Goal: Use online tool/utility: Utilize a website feature to perform a specific function

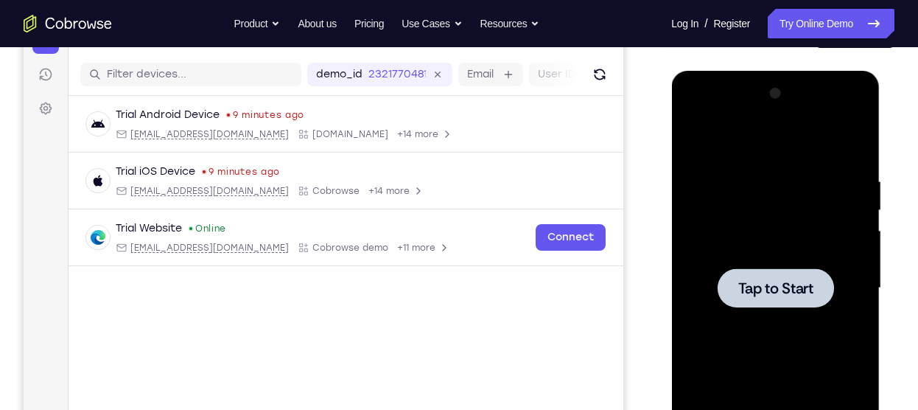
scroll to position [173, 0]
click at [619, 295] on div "Trial Android Device 9 minutes ago android@example.com Cobrowse.io +14 more and…" at bounding box center [345, 216] width 555 height 241
click at [741, 291] on span "Tap to Start" at bounding box center [774, 288] width 75 height 15
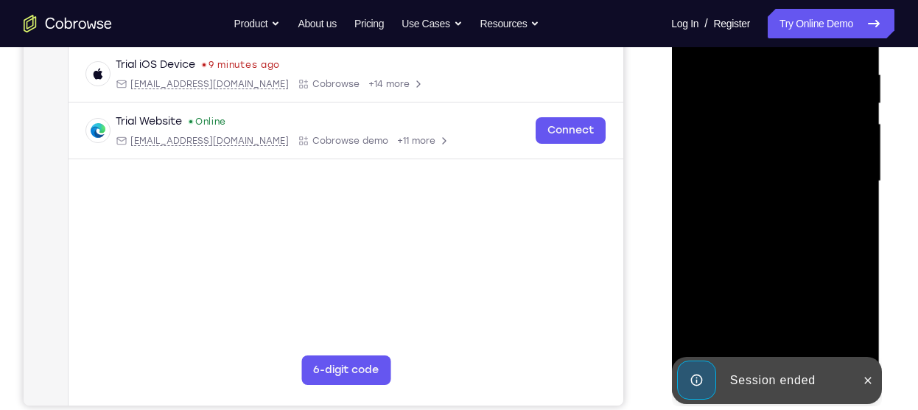
scroll to position [281, 0]
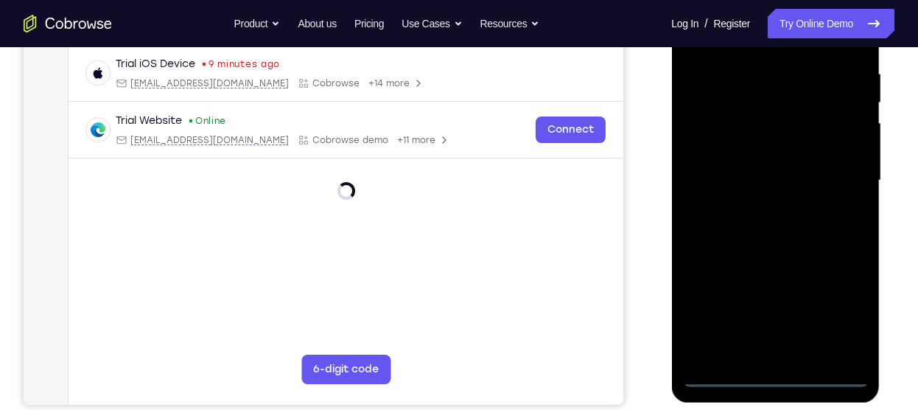
click at [773, 369] on div at bounding box center [775, 180] width 186 height 412
click at [775, 375] on div at bounding box center [775, 180] width 186 height 412
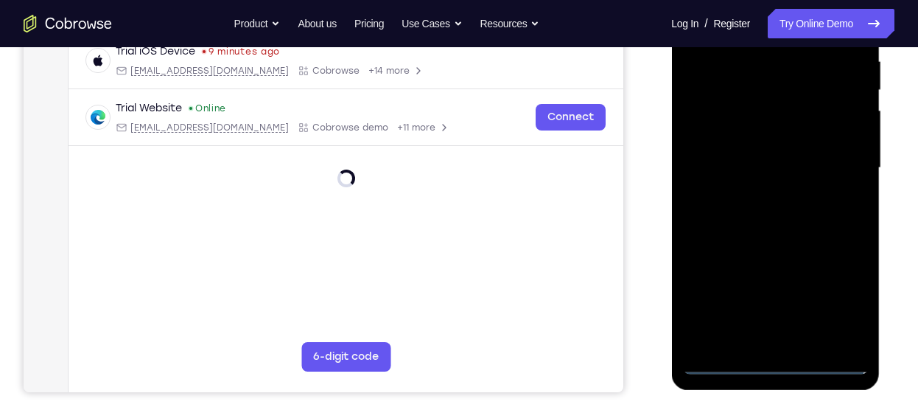
scroll to position [295, 0]
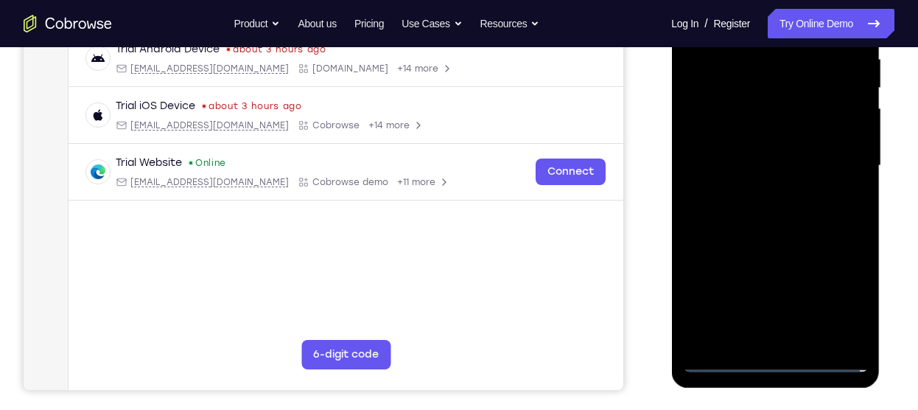
click at [843, 289] on div at bounding box center [775, 165] width 186 height 412
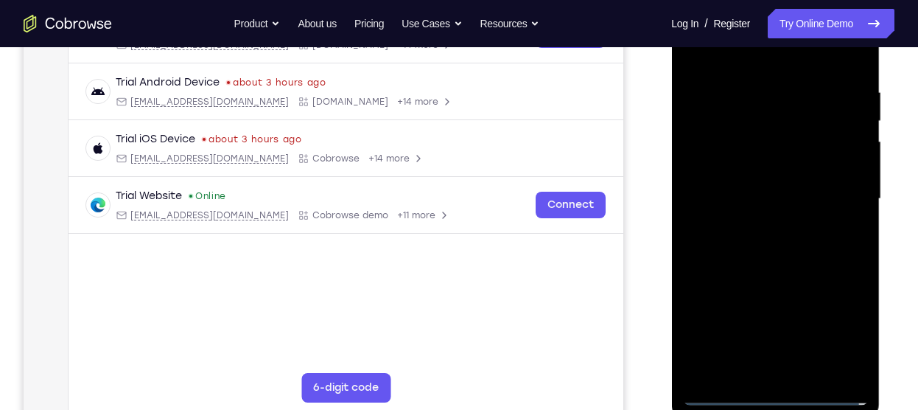
scroll to position [259, 0]
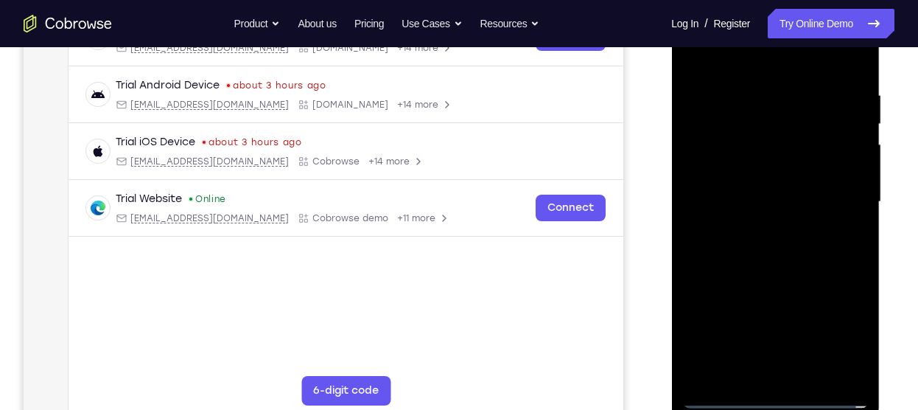
click at [735, 56] on div at bounding box center [775, 202] width 186 height 412
click at [836, 190] on div at bounding box center [775, 202] width 186 height 412
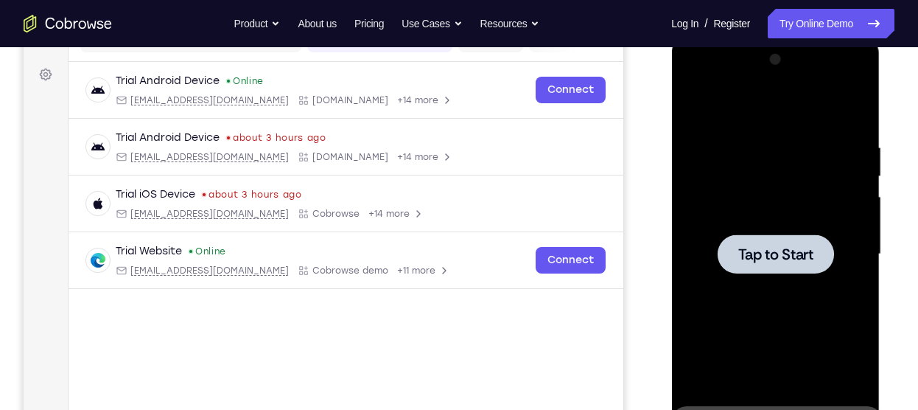
scroll to position [197, 0]
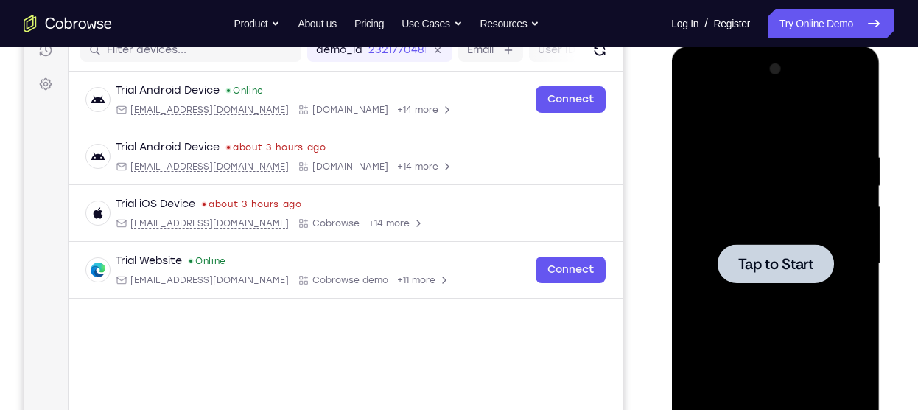
click at [796, 244] on div at bounding box center [775, 263] width 116 height 39
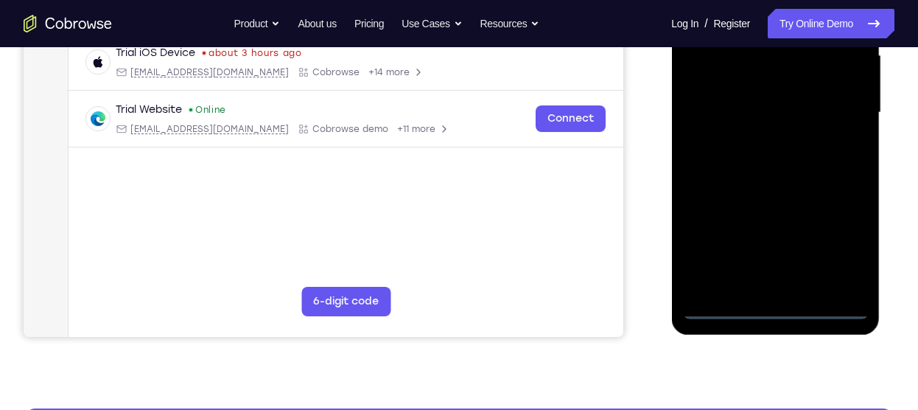
scroll to position [349, 0]
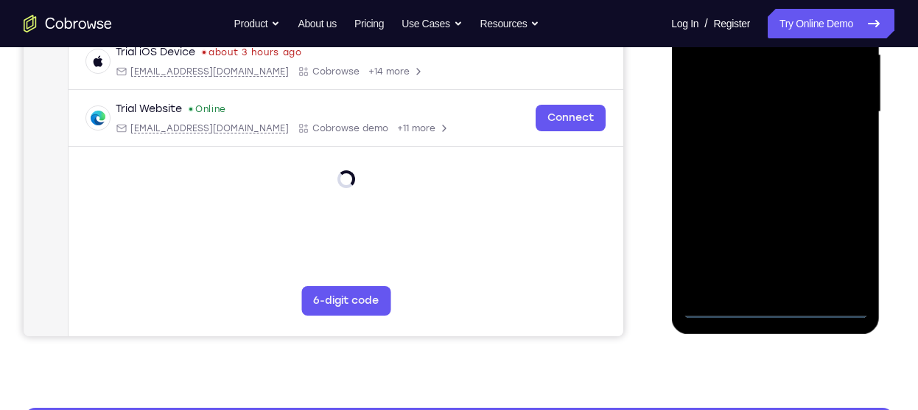
click at [774, 309] on div at bounding box center [775, 112] width 186 height 412
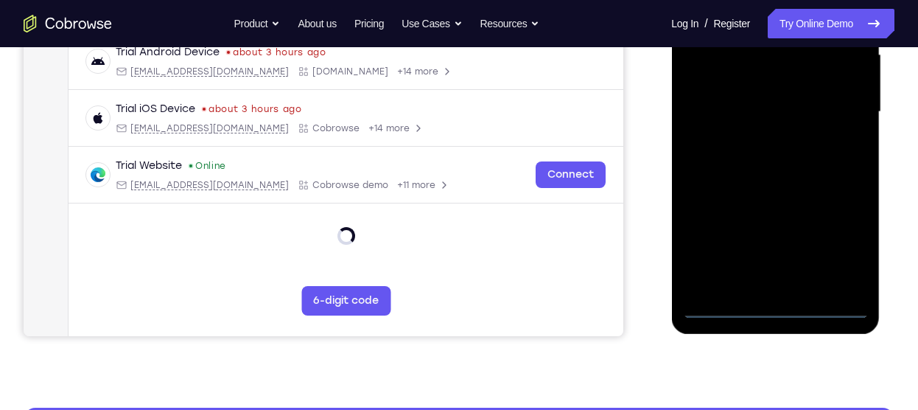
click at [836, 235] on div at bounding box center [775, 112] width 186 height 412
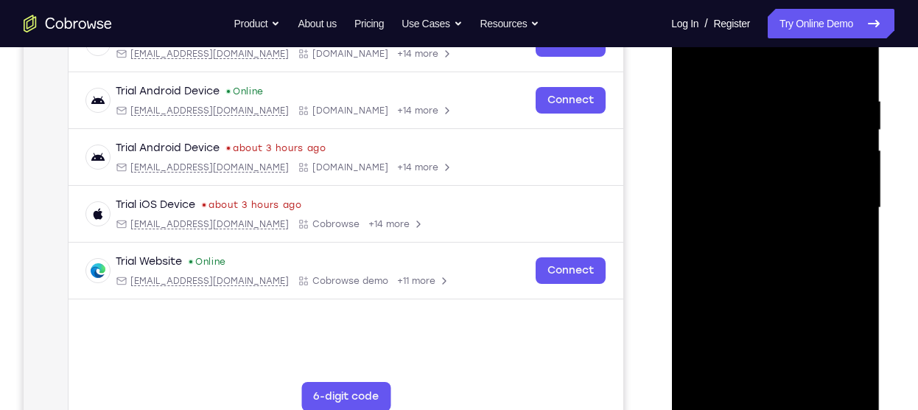
scroll to position [253, 0]
click at [737, 63] on div at bounding box center [775, 208] width 186 height 412
click at [835, 189] on div at bounding box center [775, 208] width 186 height 412
click at [759, 234] on div at bounding box center [775, 208] width 186 height 412
click at [745, 194] on div at bounding box center [775, 208] width 186 height 412
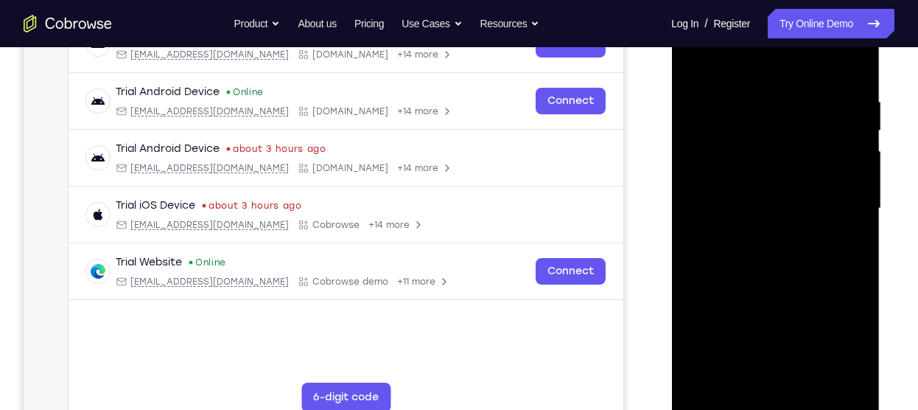
click at [741, 186] on div at bounding box center [775, 208] width 186 height 412
click at [798, 208] on div at bounding box center [775, 208] width 186 height 412
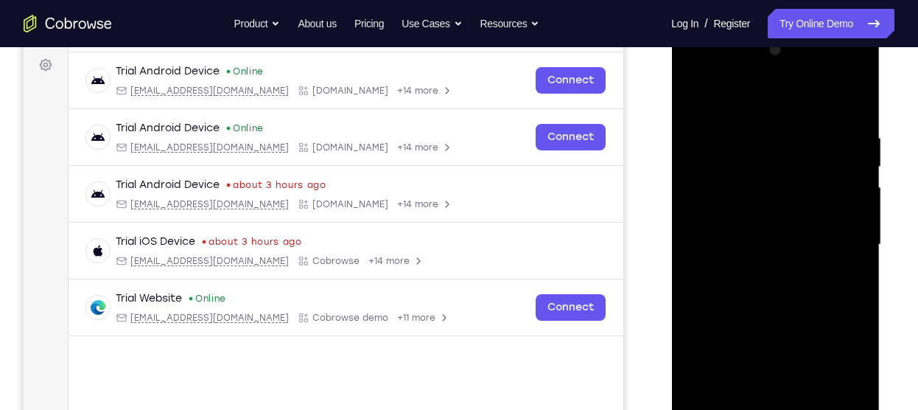
scroll to position [236, 0]
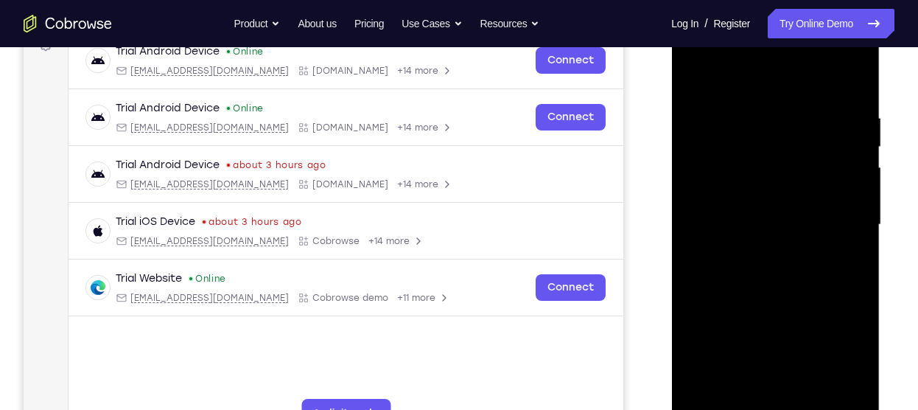
click at [806, 270] on div at bounding box center [775, 224] width 186 height 412
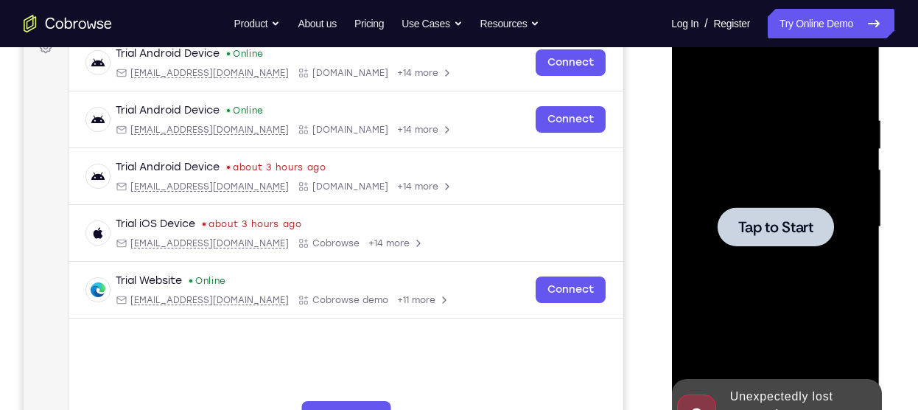
scroll to position [235, 0]
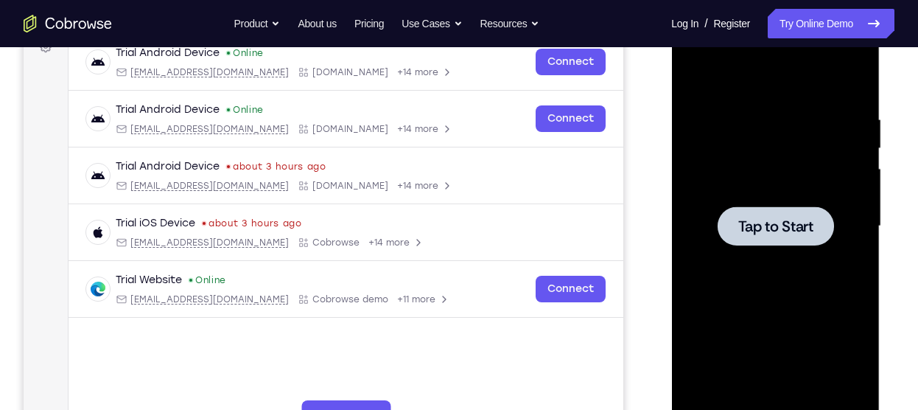
click at [751, 214] on div at bounding box center [775, 225] width 116 height 39
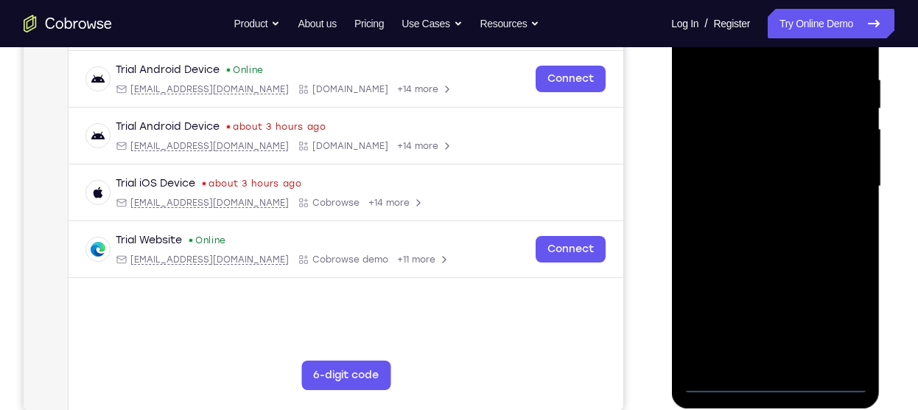
scroll to position [276, 0]
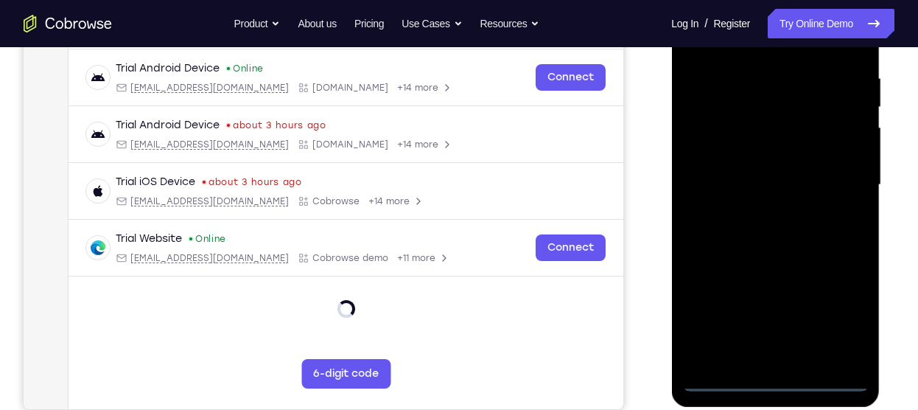
click at [774, 378] on div at bounding box center [775, 185] width 186 height 412
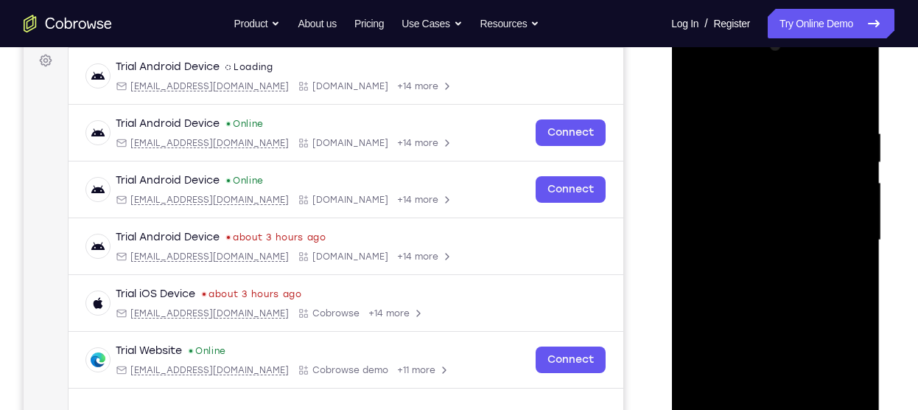
scroll to position [220, 0]
click at [843, 376] on div at bounding box center [775, 241] width 186 height 412
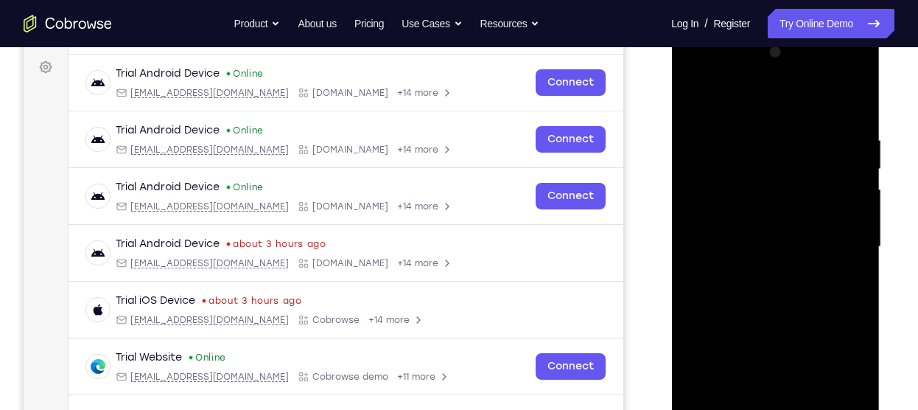
scroll to position [211, 0]
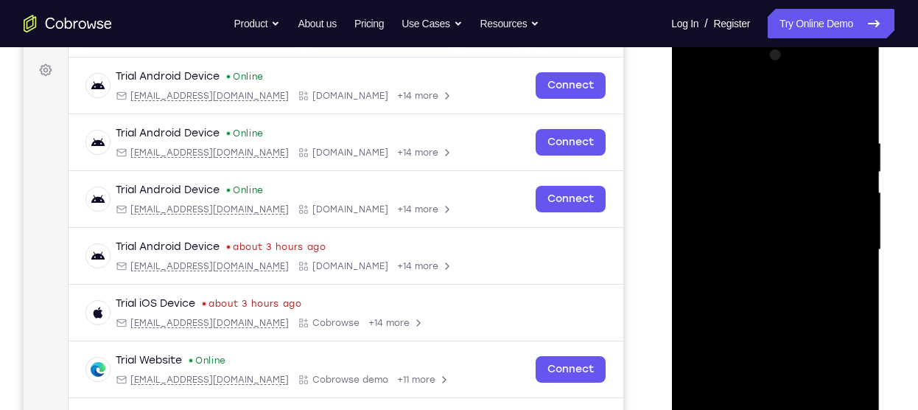
click at [738, 102] on div at bounding box center [775, 249] width 186 height 412
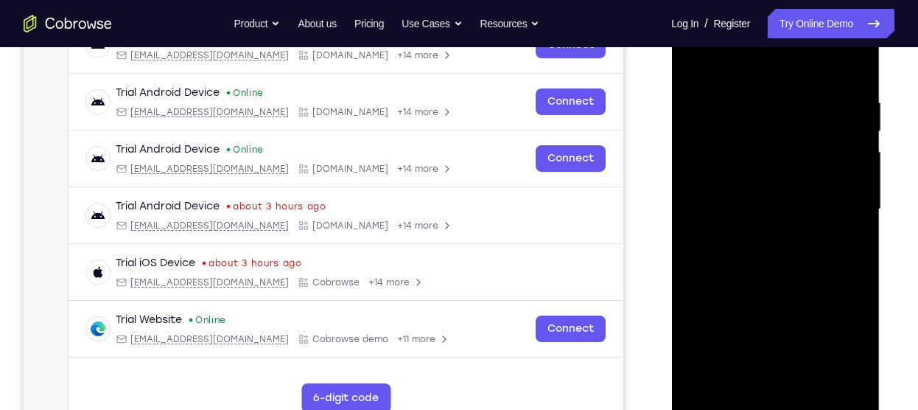
scroll to position [253, 0]
click at [841, 205] on div at bounding box center [775, 208] width 186 height 412
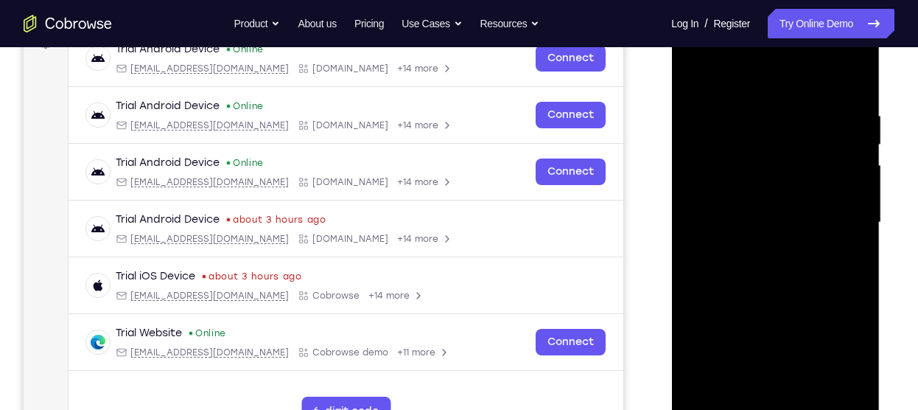
scroll to position [239, 0]
click at [762, 248] on div at bounding box center [775, 221] width 186 height 412
click at [763, 207] on div at bounding box center [775, 221] width 186 height 412
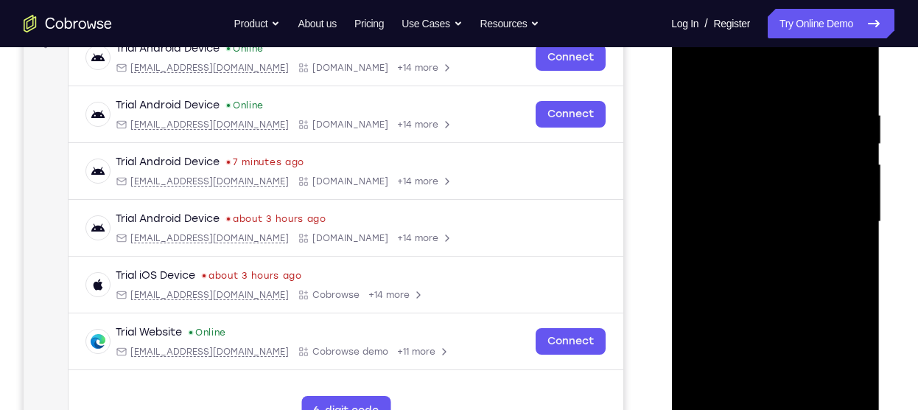
click at [742, 195] on div at bounding box center [775, 221] width 186 height 412
click at [722, 220] on div at bounding box center [775, 221] width 186 height 412
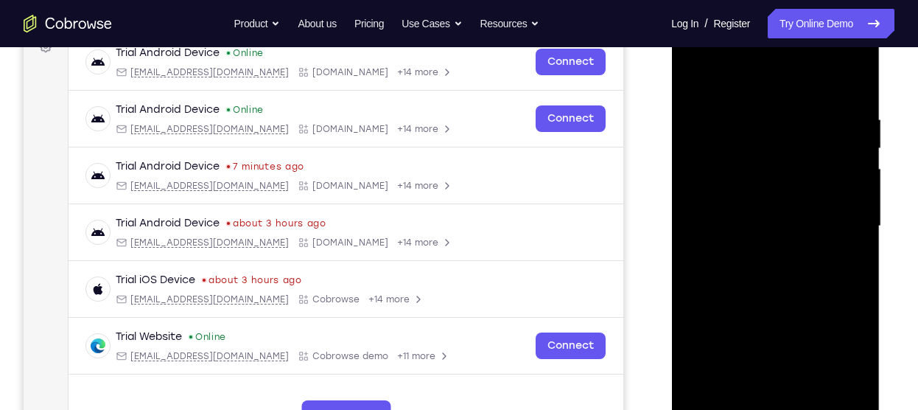
scroll to position [256, 0]
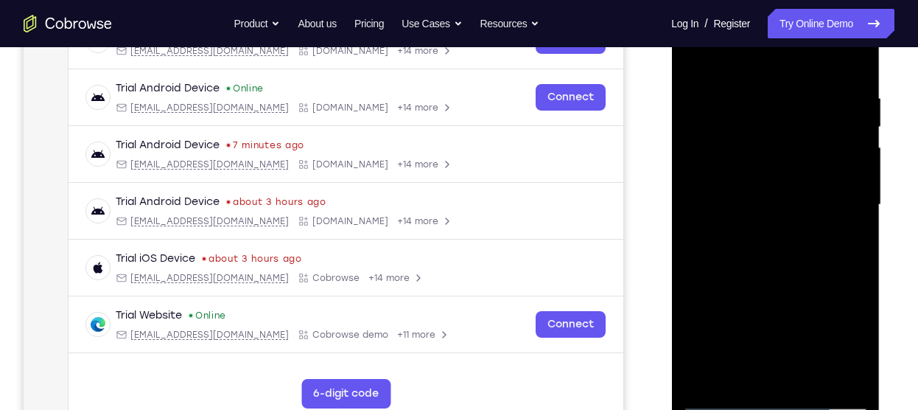
click at [808, 377] on div at bounding box center [775, 205] width 186 height 412
click at [771, 272] on div at bounding box center [775, 205] width 186 height 412
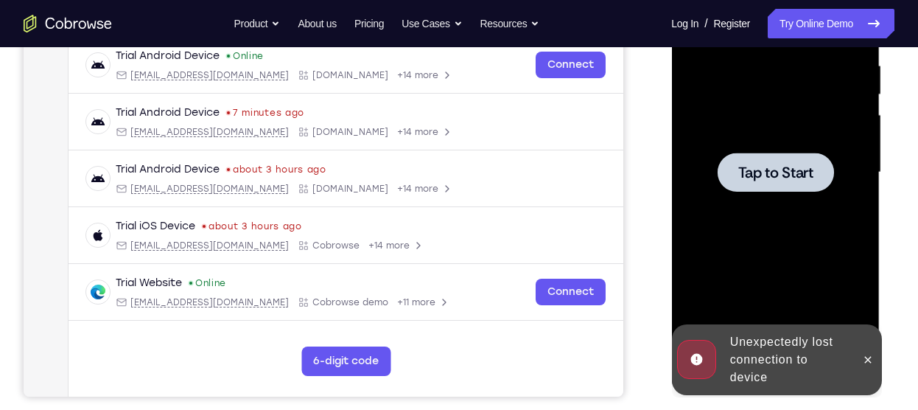
scroll to position [315, 0]
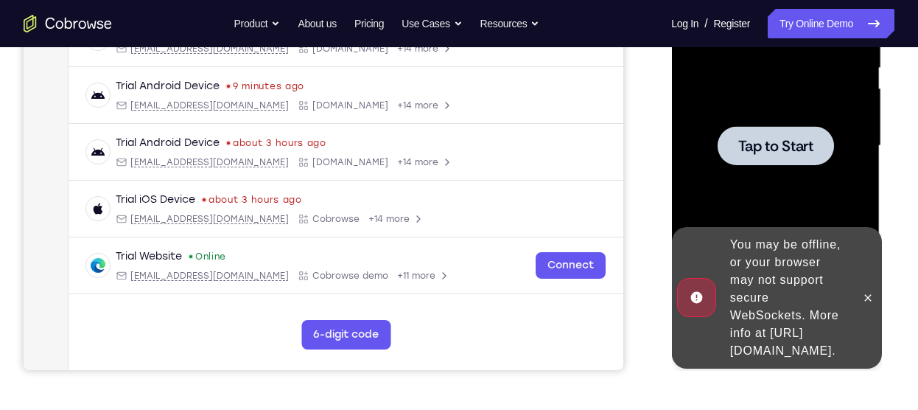
click at [724, 167] on div at bounding box center [775, 146] width 186 height 412
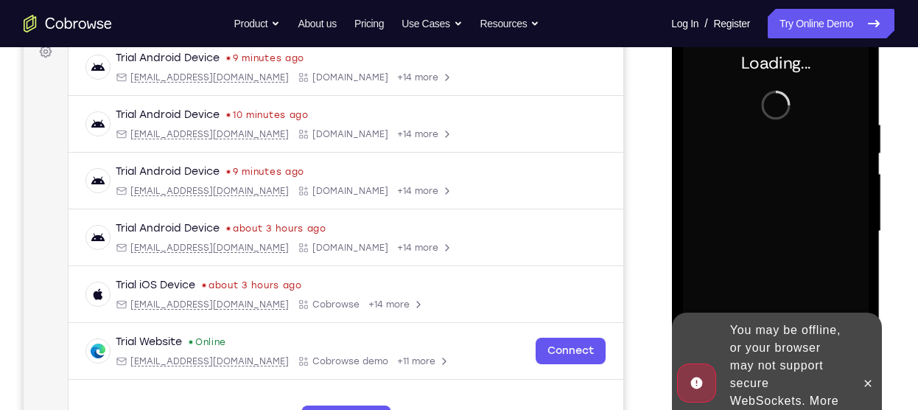
scroll to position [231, 0]
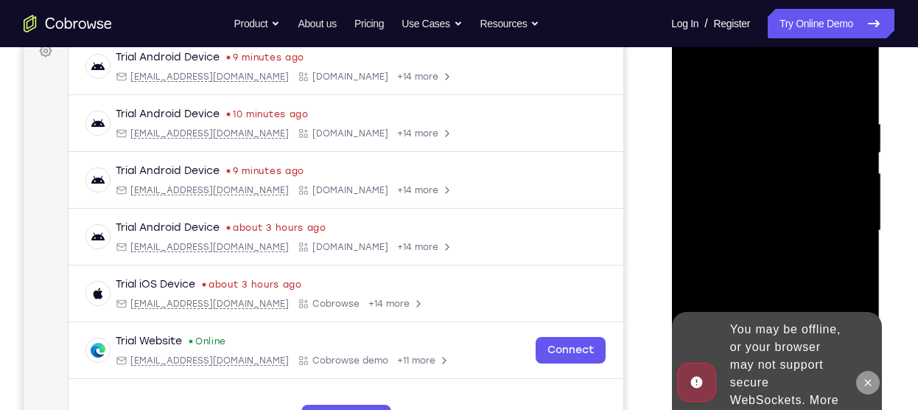
click at [861, 376] on icon at bounding box center [867, 382] width 12 height 12
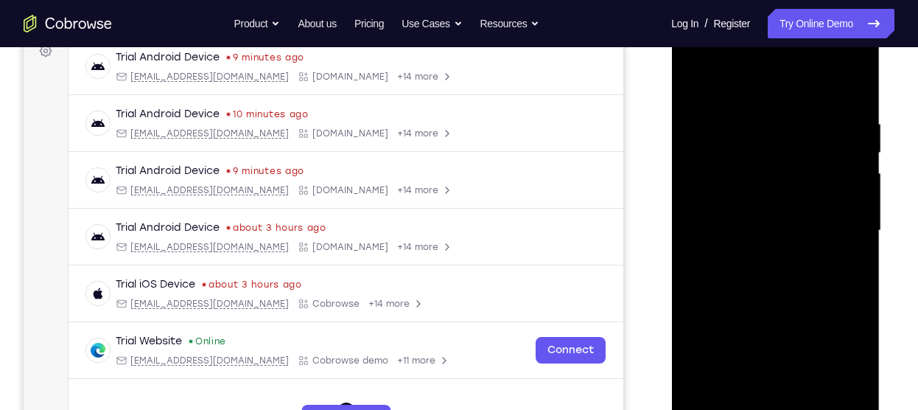
scroll to position [284, 0]
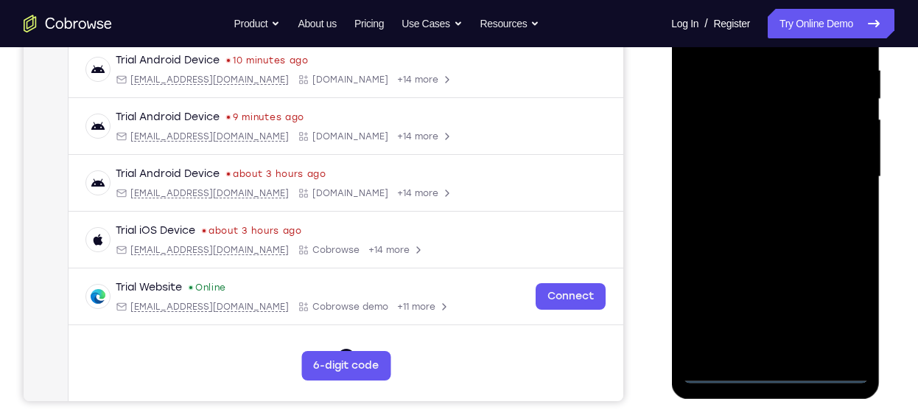
click at [774, 370] on div at bounding box center [775, 177] width 186 height 412
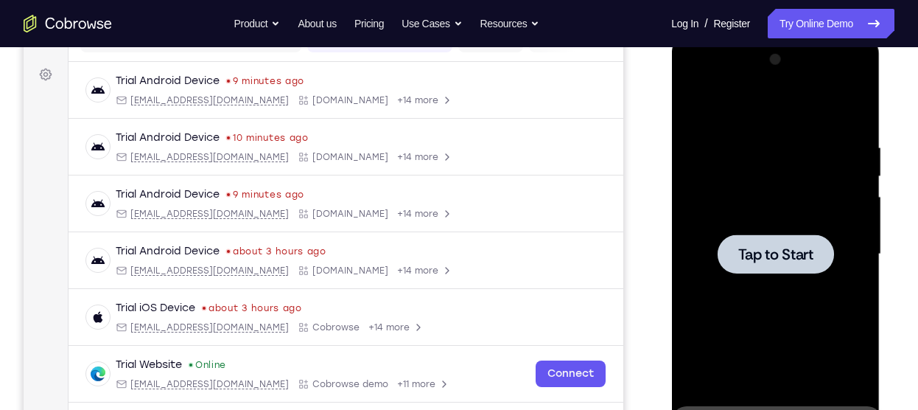
scroll to position [233, 0]
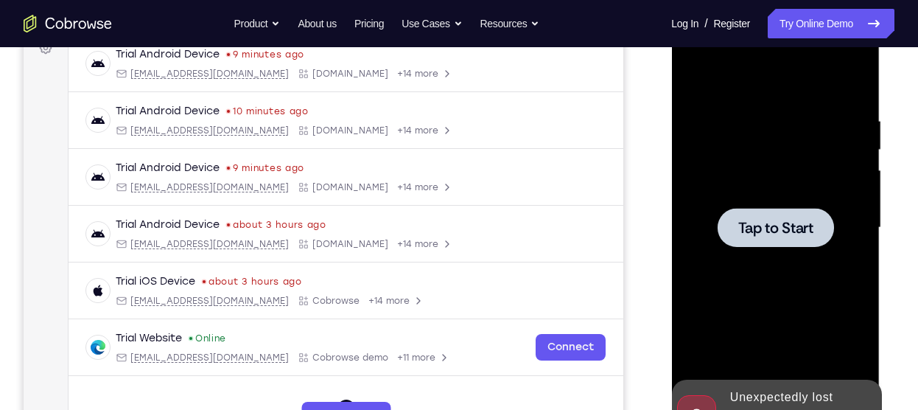
click at [778, 259] on div at bounding box center [775, 227] width 186 height 412
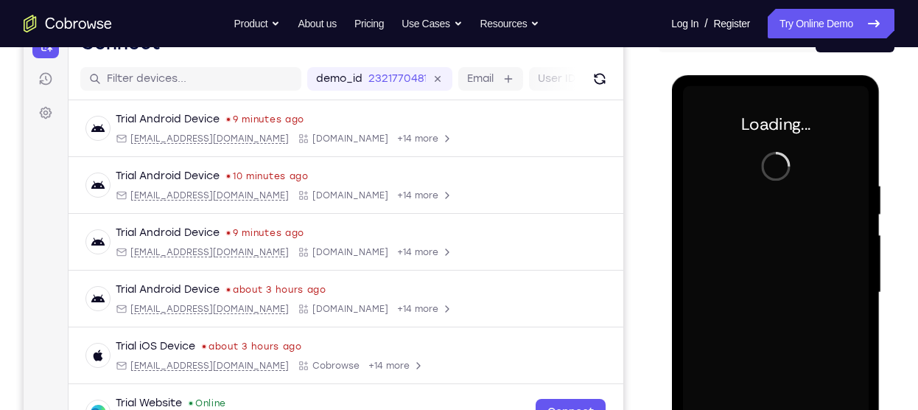
scroll to position [164, 0]
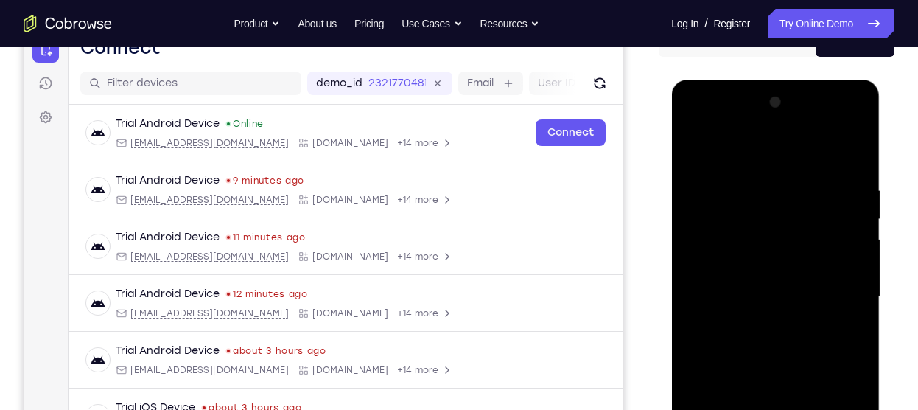
click at [892, 274] on div at bounding box center [776, 294] width 236 height 453
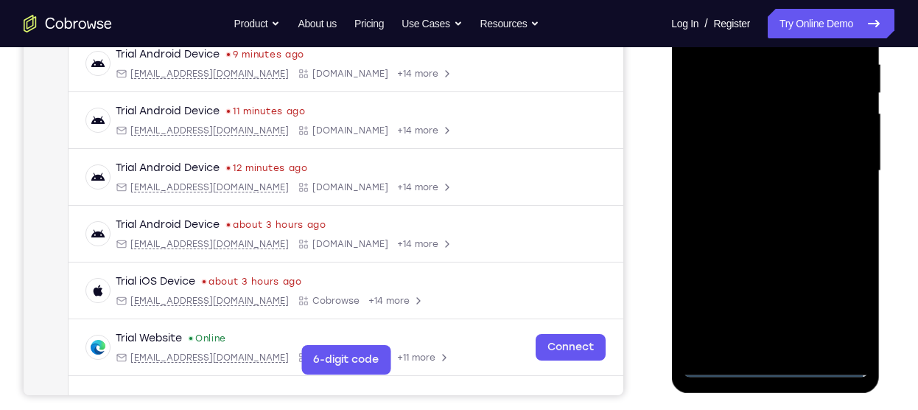
scroll to position [295, 0]
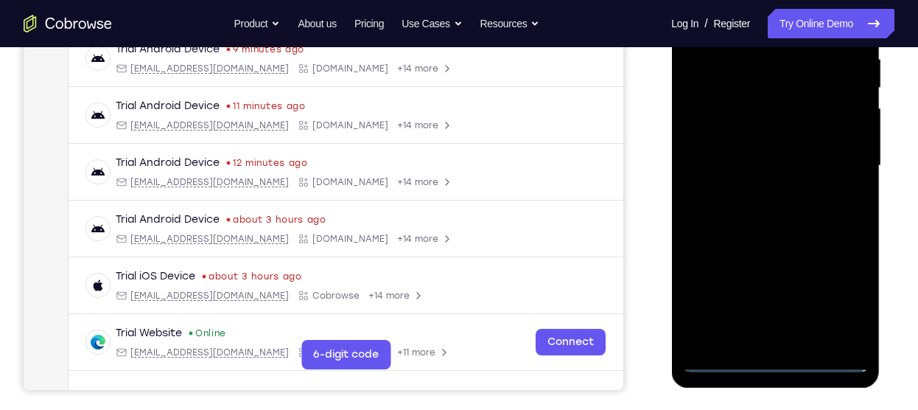
click at [773, 355] on div at bounding box center [775, 165] width 186 height 412
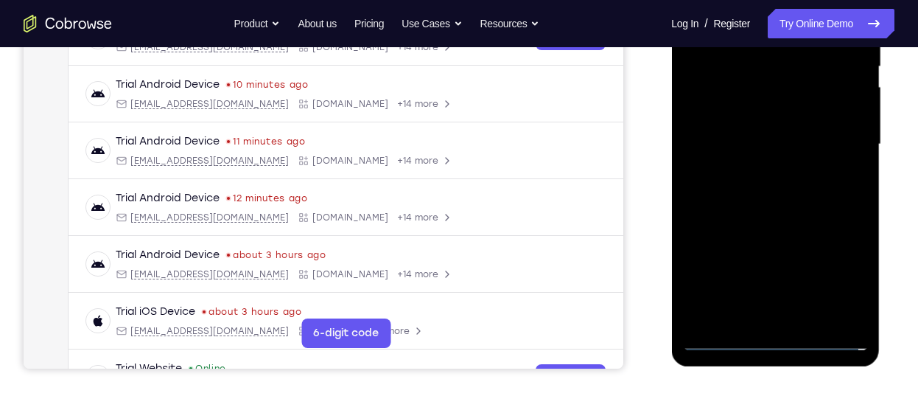
scroll to position [317, 0]
click at [776, 336] on div at bounding box center [775, 143] width 186 height 412
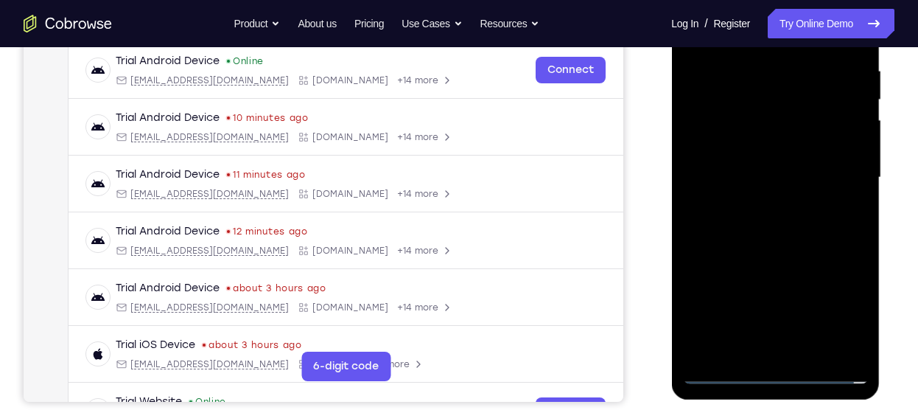
click at [839, 309] on div at bounding box center [775, 177] width 186 height 412
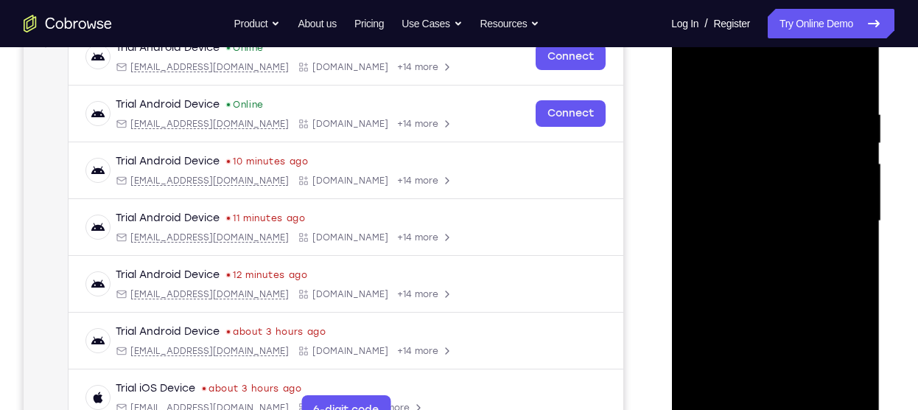
scroll to position [236, 0]
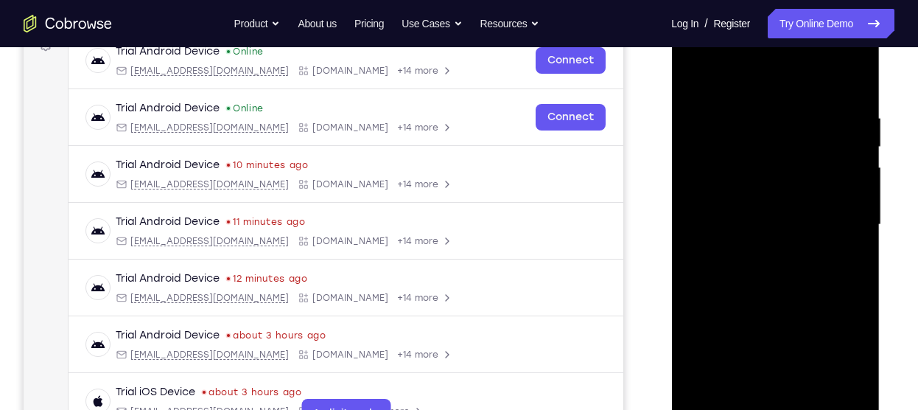
click at [742, 82] on div at bounding box center [775, 224] width 186 height 412
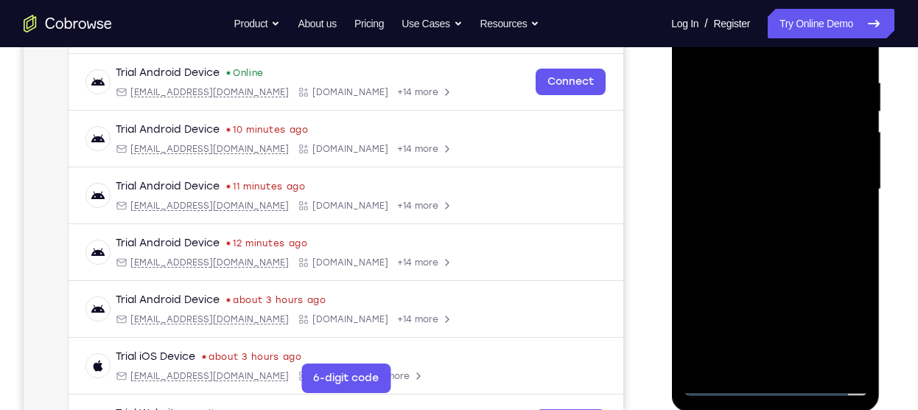
scroll to position [274, 0]
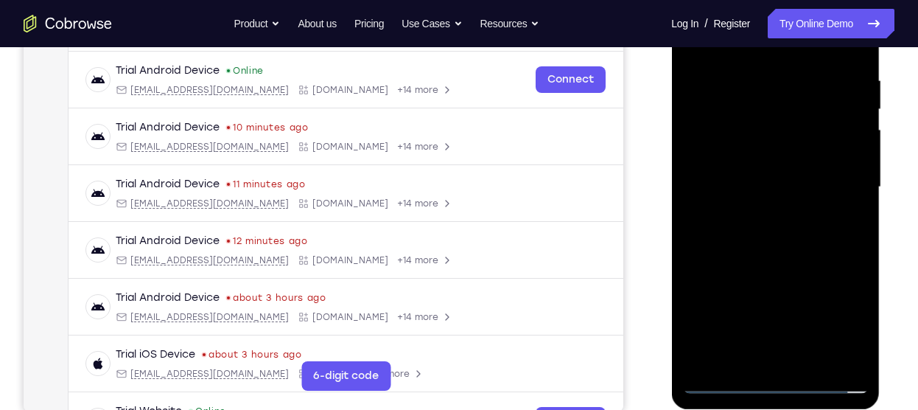
click at [835, 187] on div at bounding box center [775, 187] width 186 height 412
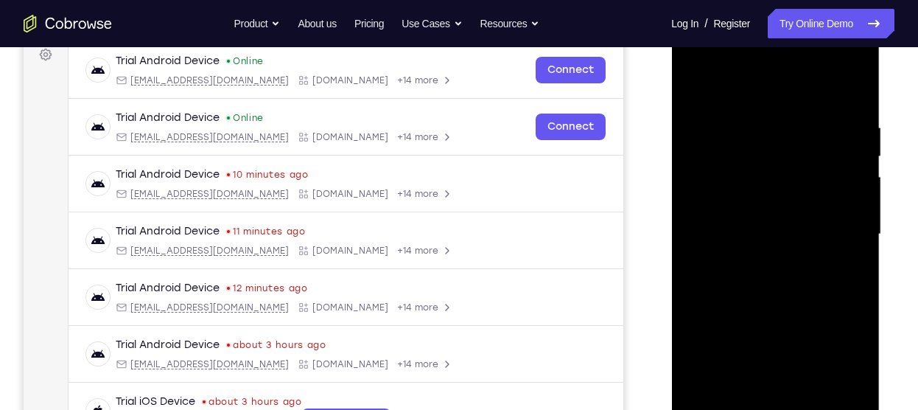
click at [759, 260] on div at bounding box center [775, 234] width 186 height 412
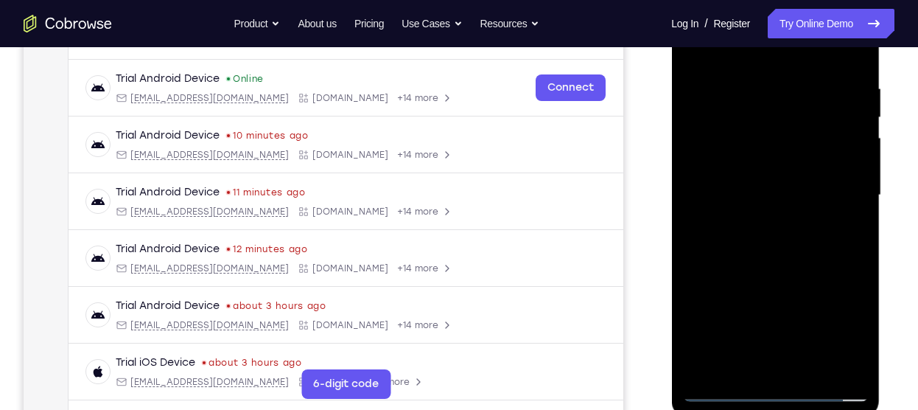
scroll to position [264, 0]
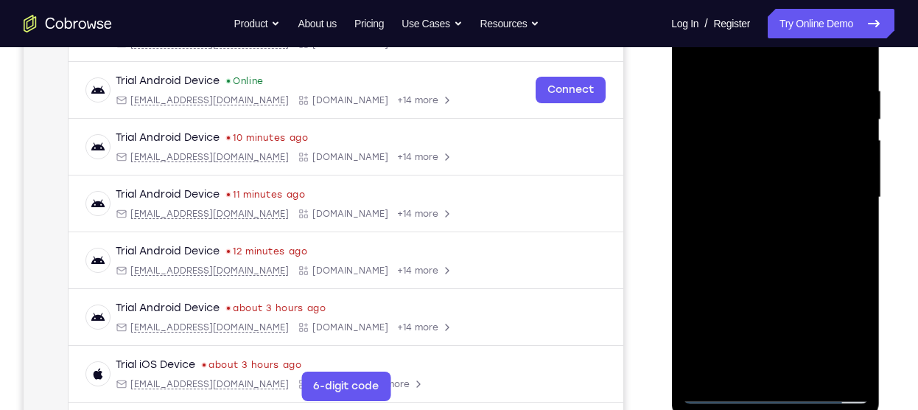
click at [749, 186] on div at bounding box center [775, 197] width 186 height 412
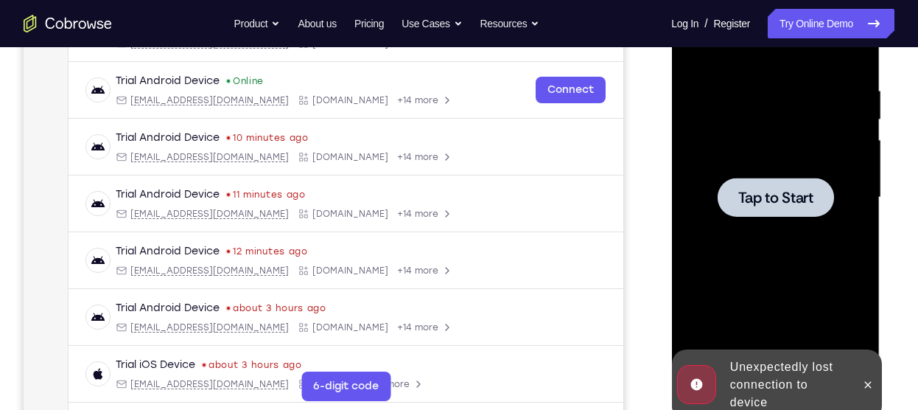
click at [776, 193] on span "Tap to Start" at bounding box center [774, 197] width 75 height 15
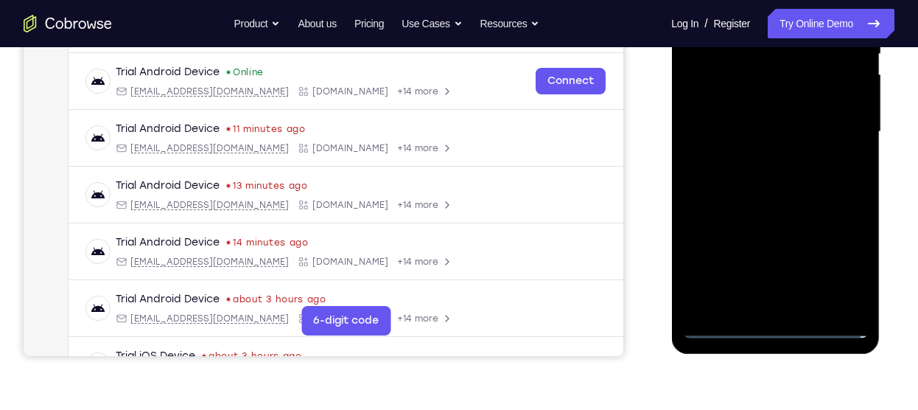
scroll to position [323, 0]
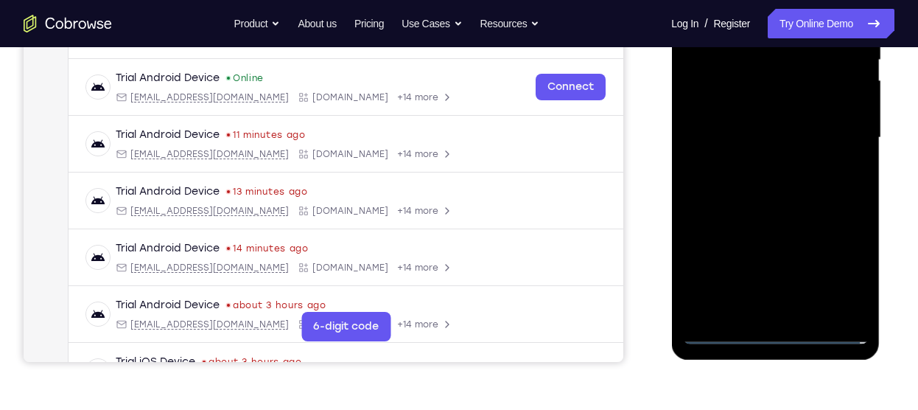
click at [767, 330] on div at bounding box center [775, 138] width 186 height 412
click at [830, 265] on div at bounding box center [775, 138] width 186 height 412
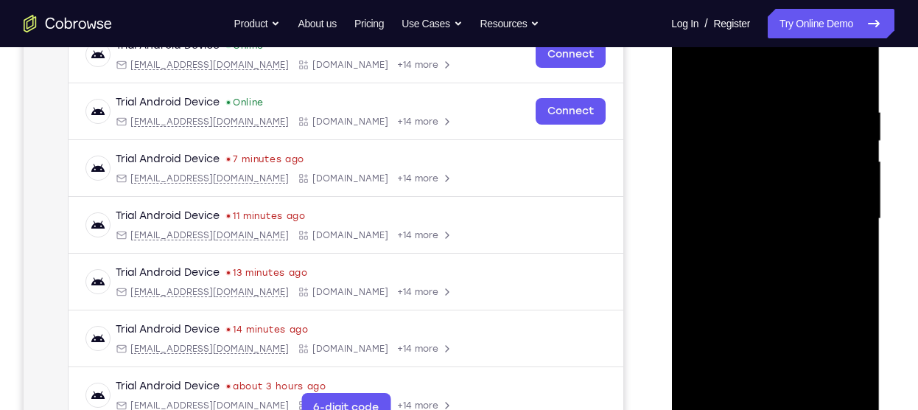
scroll to position [239, 0]
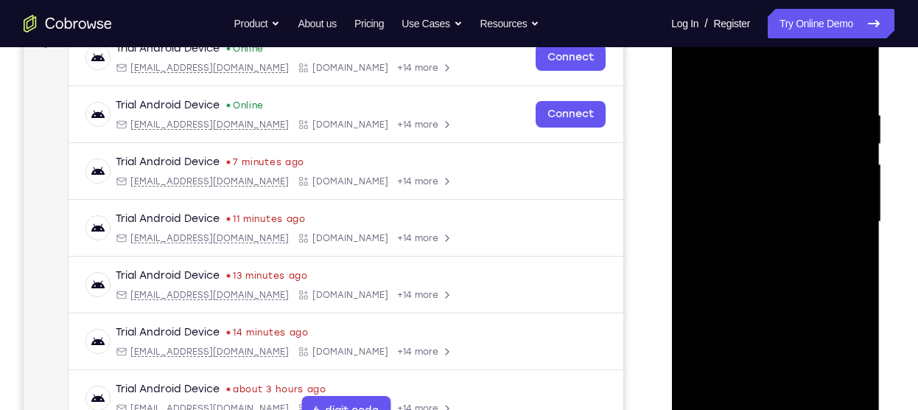
click at [734, 79] on div at bounding box center [775, 221] width 186 height 412
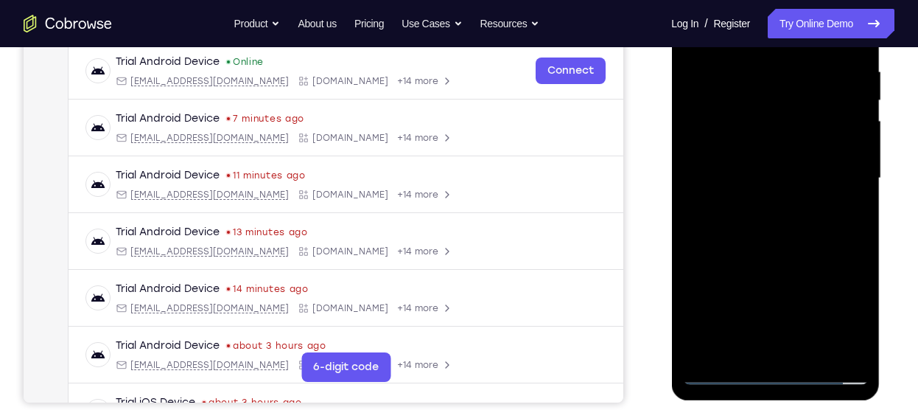
scroll to position [284, 0]
click at [840, 171] on div at bounding box center [775, 177] width 186 height 412
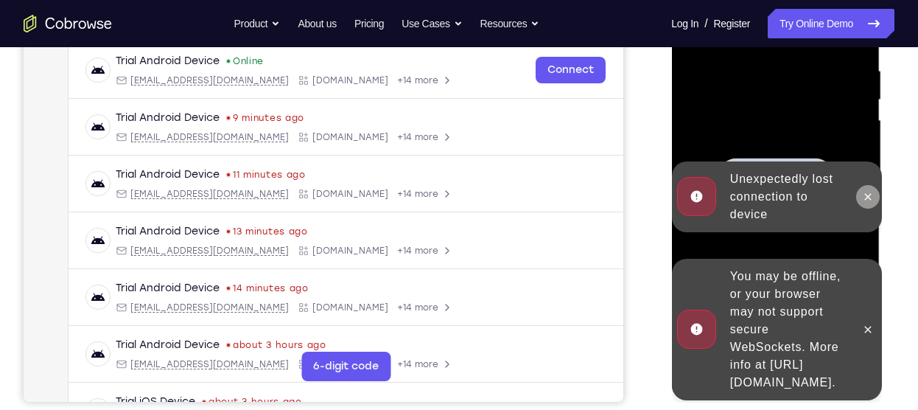
click at [869, 200] on icon at bounding box center [867, 197] width 12 height 12
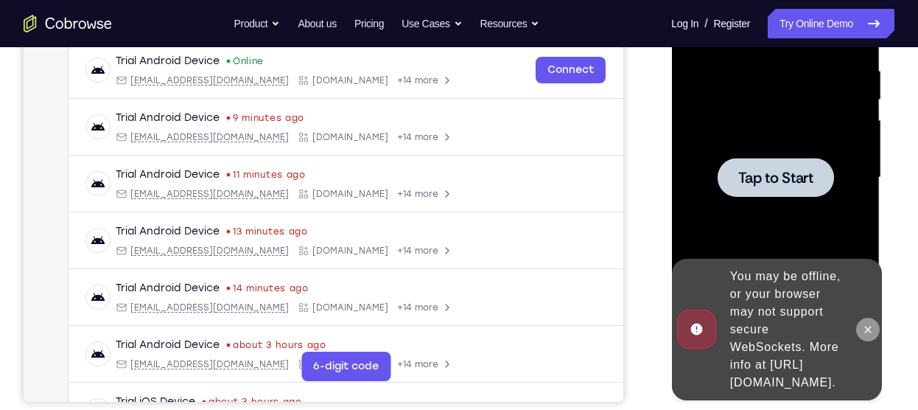
click at [863, 323] on icon at bounding box center [867, 329] width 12 height 12
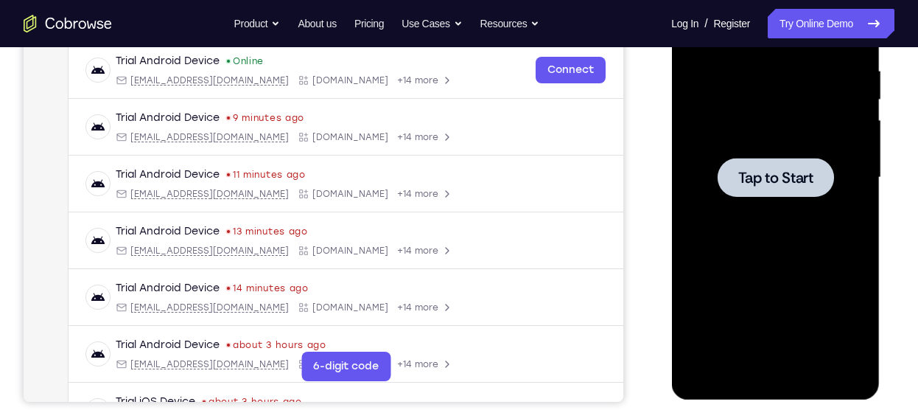
click at [768, 113] on div at bounding box center [775, 177] width 186 height 412
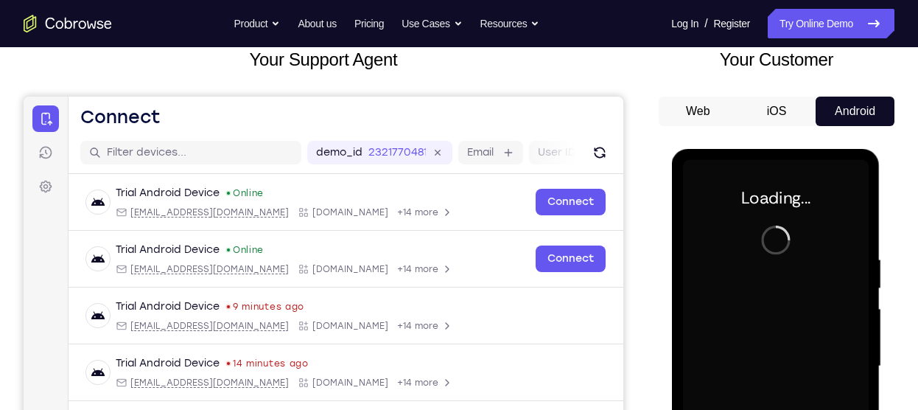
scroll to position [92, 0]
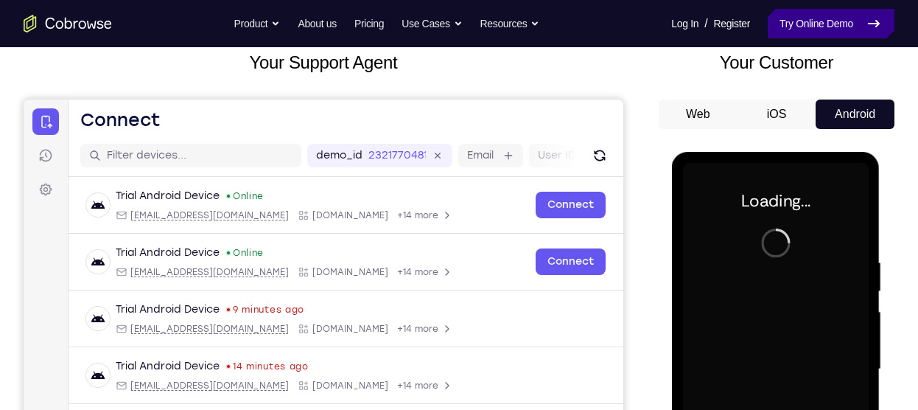
click at [854, 10] on link "Try Online Demo" at bounding box center [830, 23] width 127 height 29
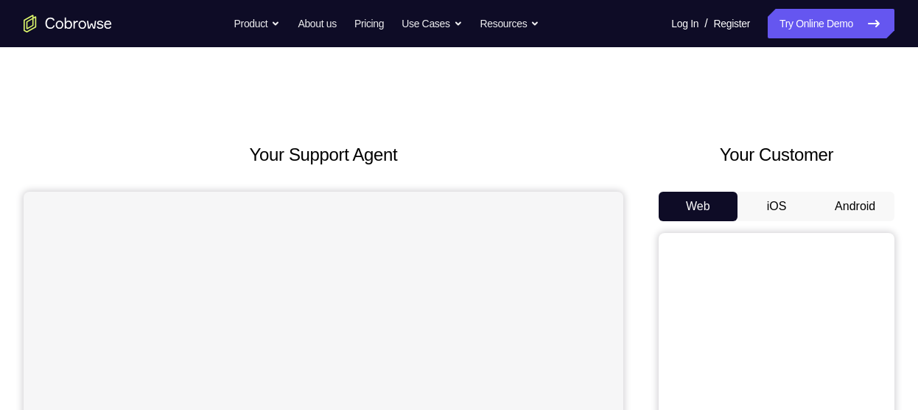
click at [866, 219] on button "Android" at bounding box center [854, 206] width 79 height 29
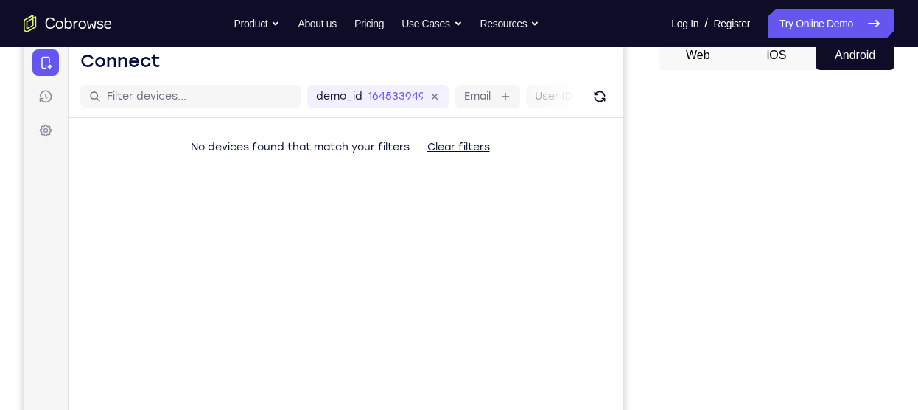
scroll to position [144, 0]
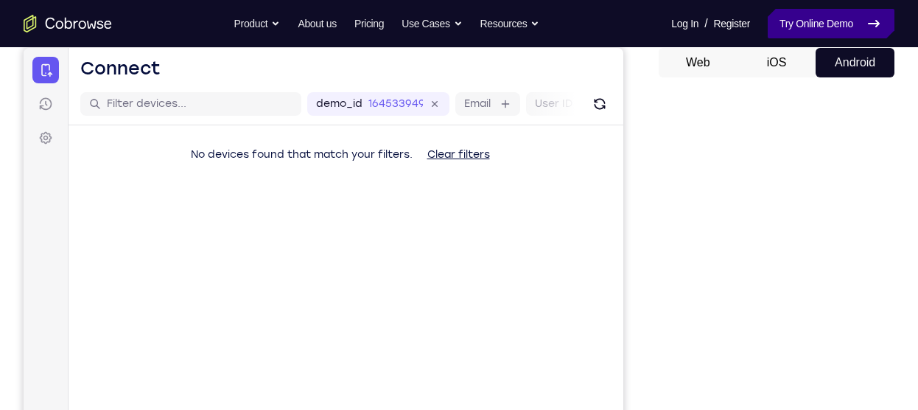
click at [801, 10] on link "Try Online Demo" at bounding box center [830, 23] width 127 height 29
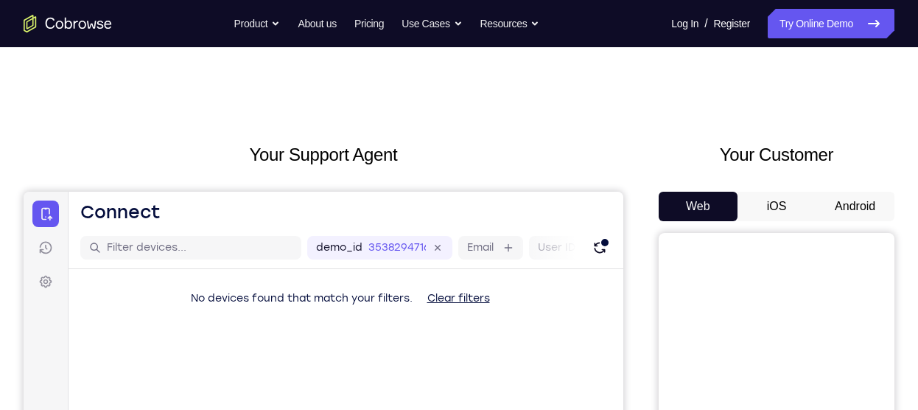
click at [846, 211] on button "Android" at bounding box center [854, 206] width 79 height 29
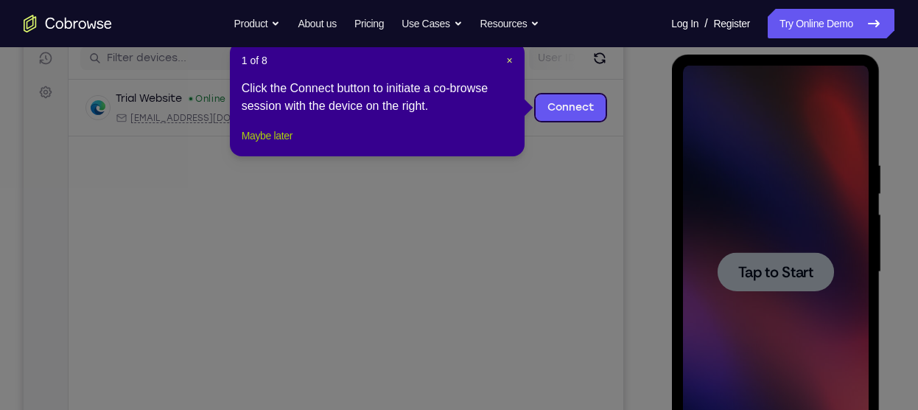
click at [285, 144] on button "Maybe later" at bounding box center [267, 136] width 51 height 18
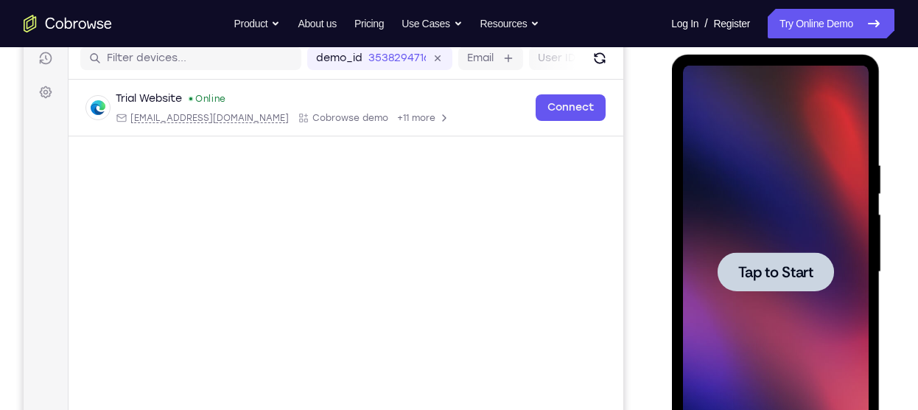
click at [813, 256] on div at bounding box center [775, 271] width 116 height 39
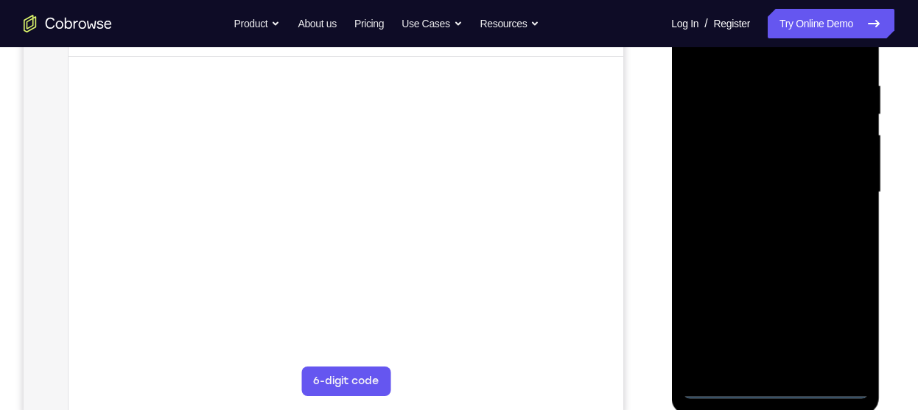
scroll to position [270, 0]
click at [775, 386] on div at bounding box center [775, 191] width 186 height 412
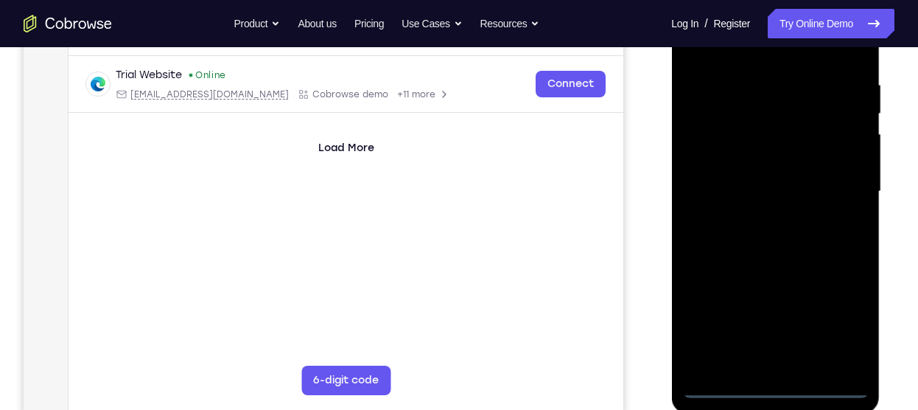
click at [838, 331] on div at bounding box center [775, 191] width 186 height 412
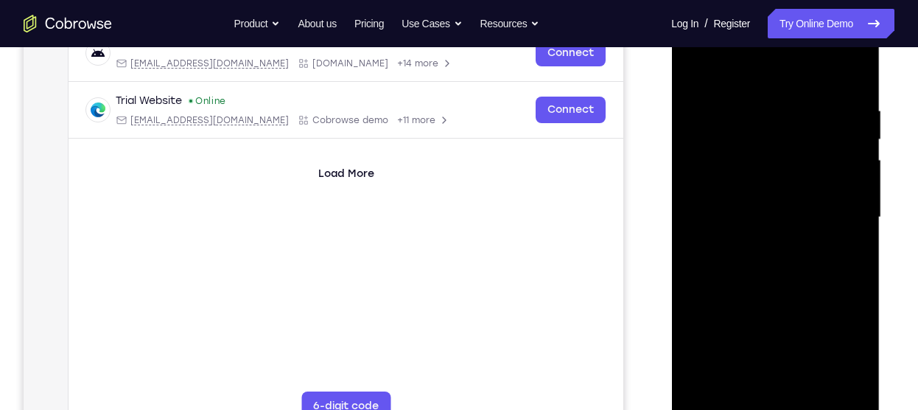
click at [740, 74] on div at bounding box center [775, 217] width 186 height 412
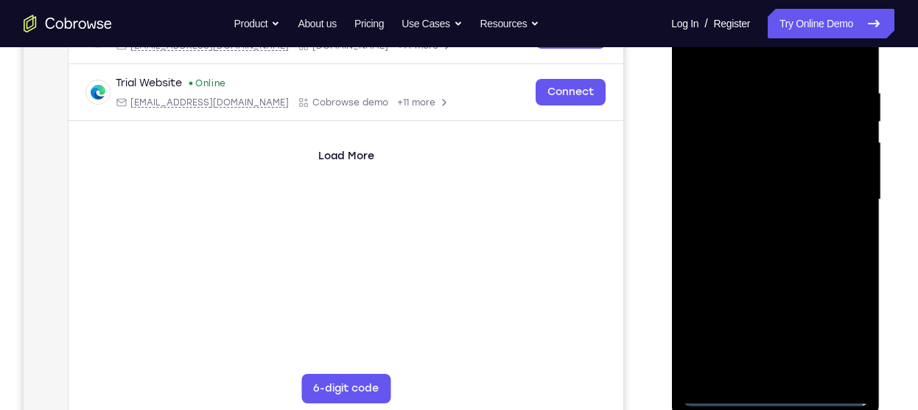
scroll to position [262, 0]
click at [835, 195] on div at bounding box center [775, 199] width 186 height 412
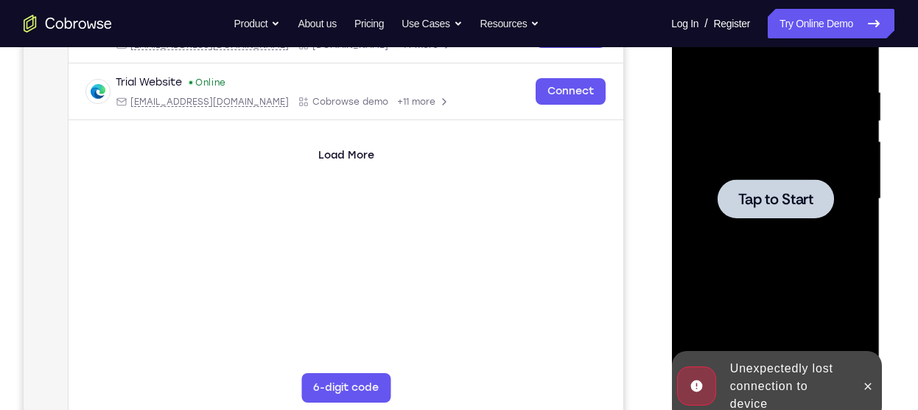
click at [798, 174] on div at bounding box center [775, 199] width 186 height 412
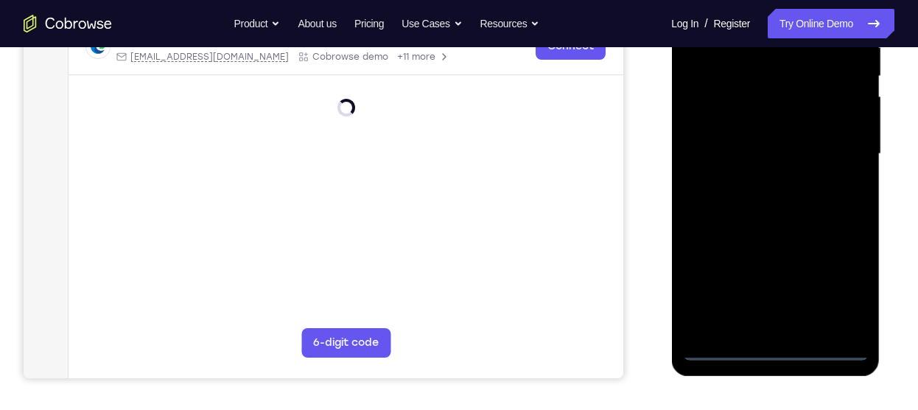
scroll to position [308, 0]
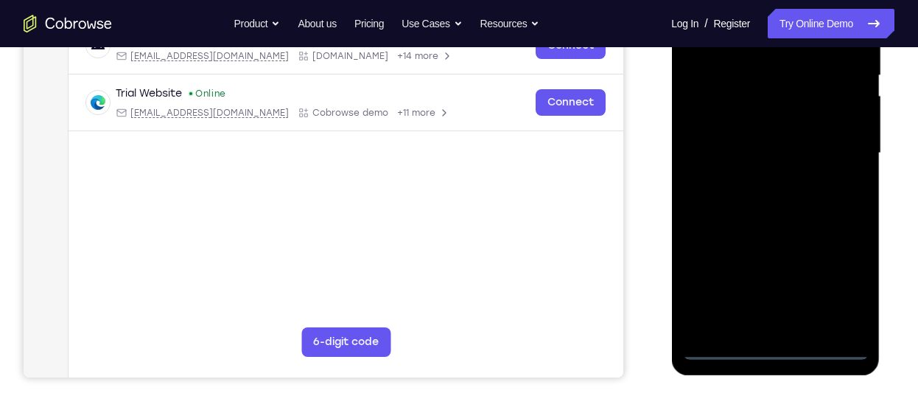
click at [773, 348] on div at bounding box center [775, 153] width 186 height 412
click at [833, 279] on div at bounding box center [775, 153] width 186 height 412
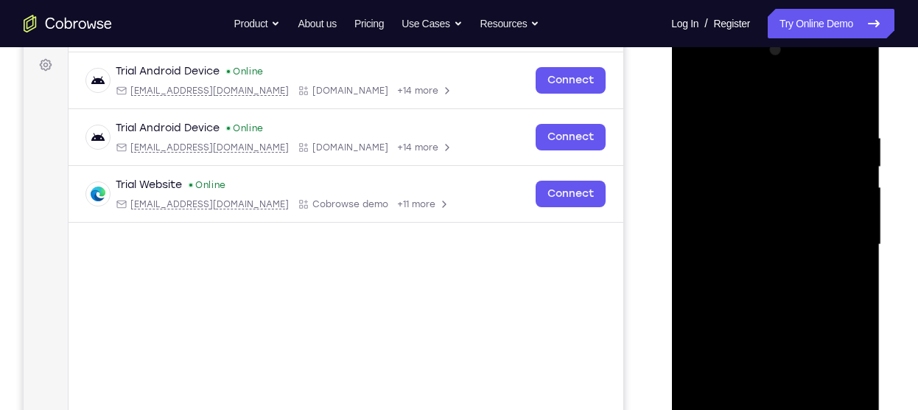
scroll to position [216, 0]
click at [742, 104] on div at bounding box center [775, 245] width 186 height 412
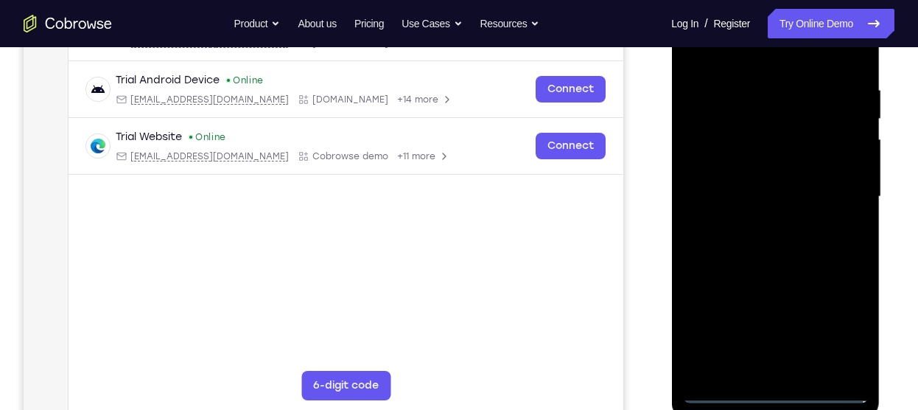
scroll to position [265, 0]
click at [832, 190] on div at bounding box center [775, 196] width 186 height 412
click at [760, 222] on div at bounding box center [775, 196] width 186 height 412
click at [748, 178] on div at bounding box center [775, 196] width 186 height 412
click at [753, 168] on div at bounding box center [775, 196] width 186 height 412
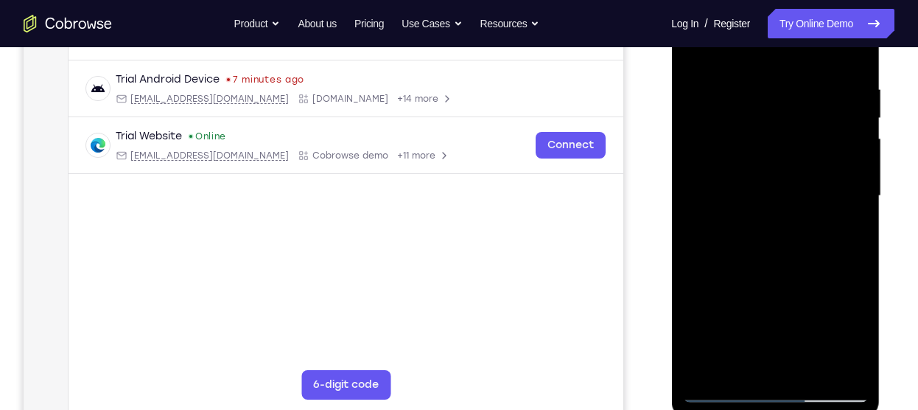
click at [732, 192] on div at bounding box center [775, 196] width 186 height 412
click at [784, 261] on div at bounding box center [775, 196] width 186 height 412
click at [853, 368] on div at bounding box center [775, 196] width 186 height 412
click at [809, 372] on div at bounding box center [775, 196] width 186 height 412
click at [776, 273] on div at bounding box center [775, 196] width 186 height 412
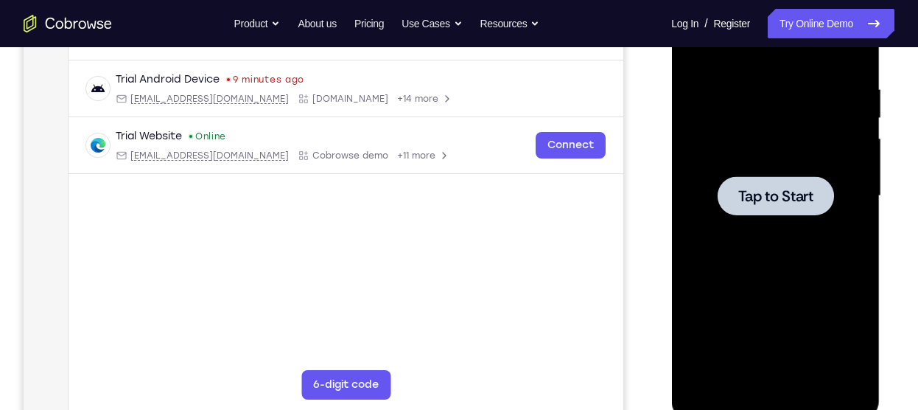
click at [748, 210] on div at bounding box center [775, 195] width 116 height 39
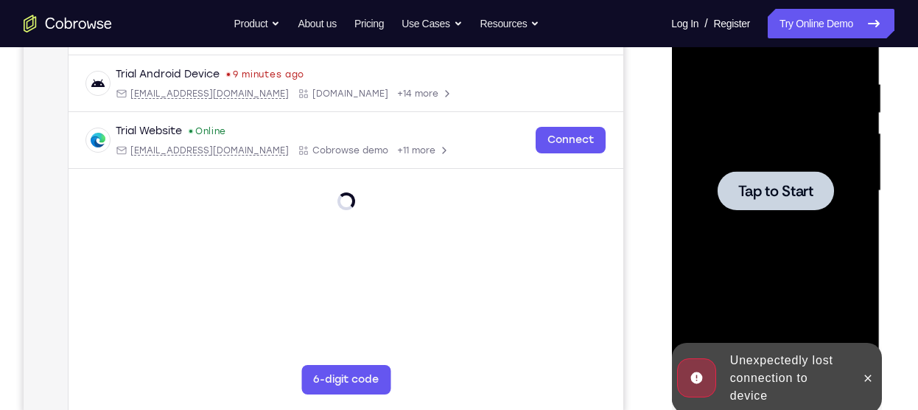
scroll to position [270, 0]
click at [789, 192] on span "Tap to Start" at bounding box center [774, 191] width 75 height 15
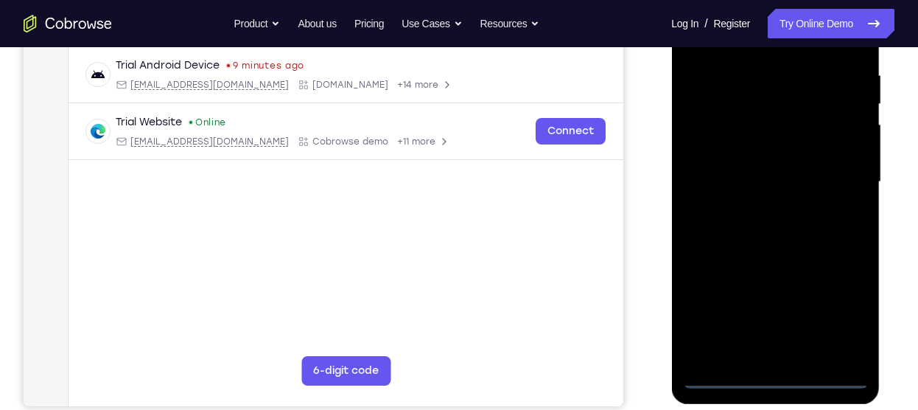
scroll to position [280, 0]
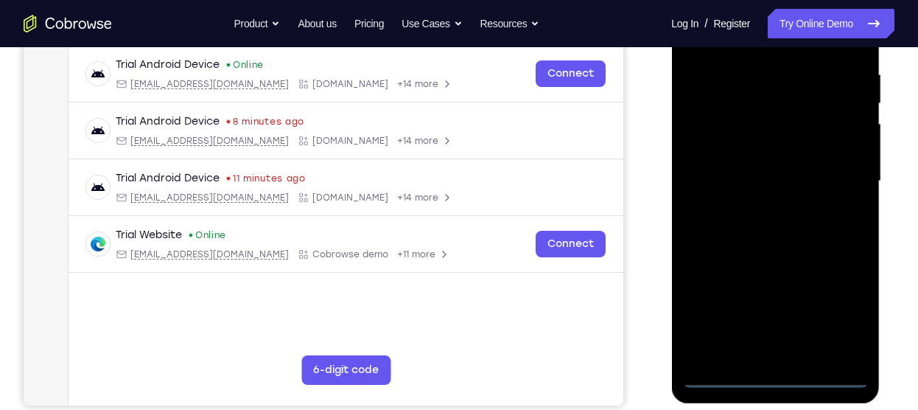
click at [774, 370] on div at bounding box center [775, 181] width 186 height 412
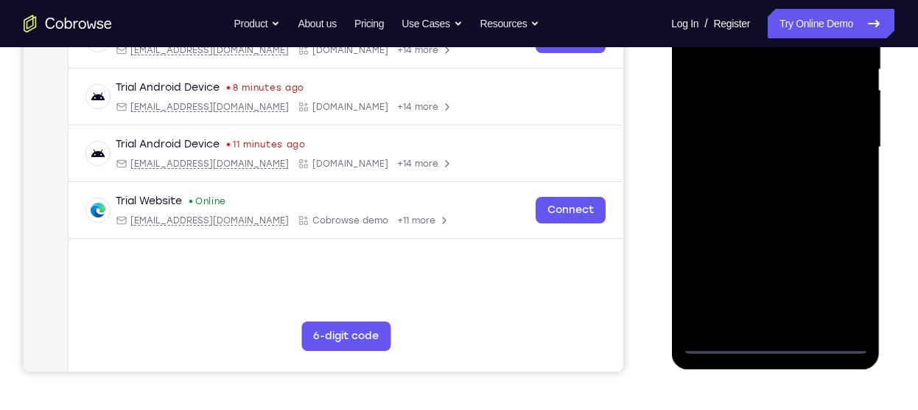
scroll to position [315, 0]
click at [774, 340] on div at bounding box center [775, 146] width 186 height 412
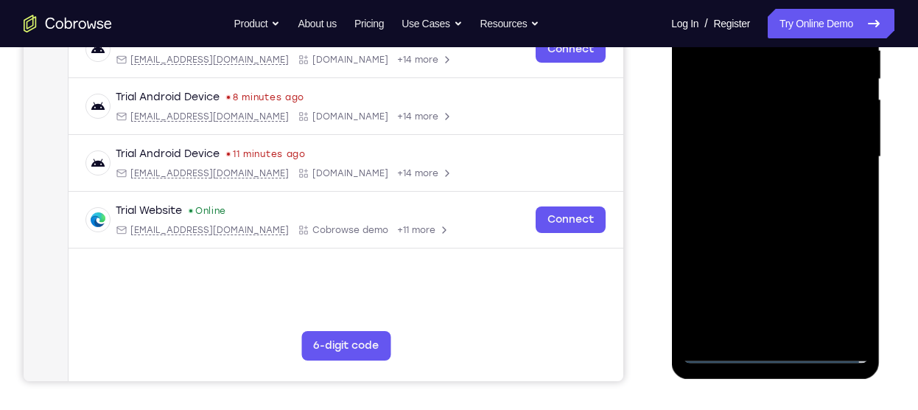
scroll to position [303, 0]
click at [840, 286] on div at bounding box center [775, 157] width 186 height 412
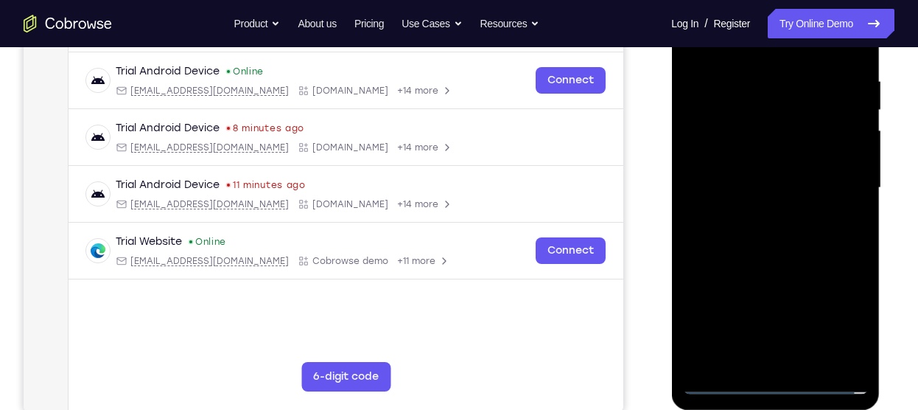
scroll to position [231, 0]
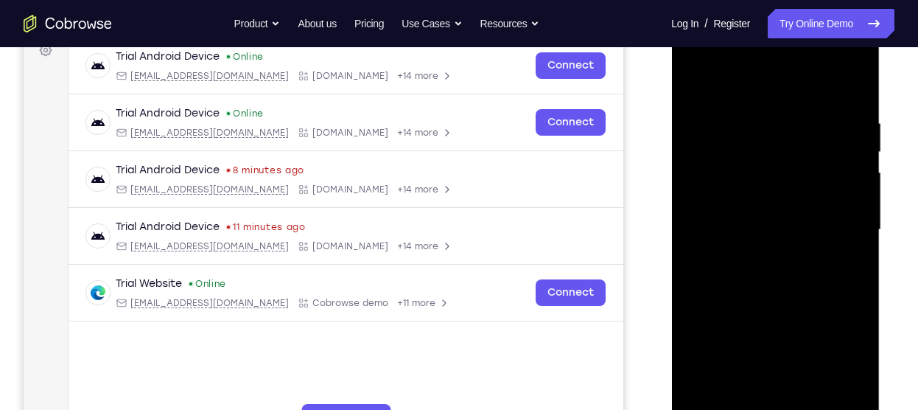
click at [728, 93] on div at bounding box center [775, 230] width 186 height 412
click at [834, 217] on div at bounding box center [775, 230] width 186 height 412
click at [764, 251] on div at bounding box center [775, 230] width 186 height 412
click at [769, 213] on div at bounding box center [775, 230] width 186 height 412
click at [722, 227] on div at bounding box center [775, 230] width 186 height 412
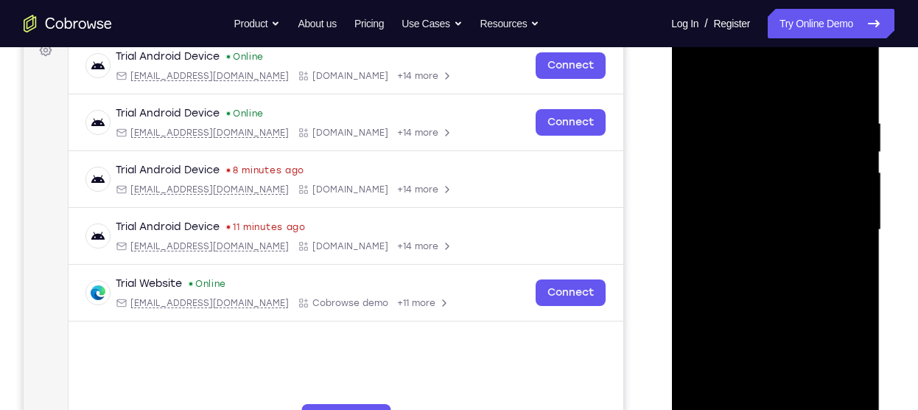
click at [716, 278] on div at bounding box center [775, 230] width 186 height 412
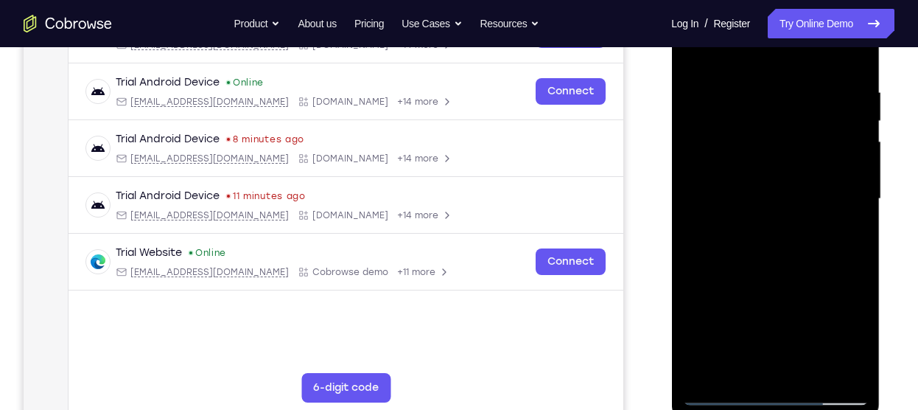
click at [783, 265] on div at bounding box center [775, 199] width 186 height 412
click at [804, 368] on div at bounding box center [775, 199] width 186 height 412
click at [776, 278] on div at bounding box center [775, 199] width 186 height 412
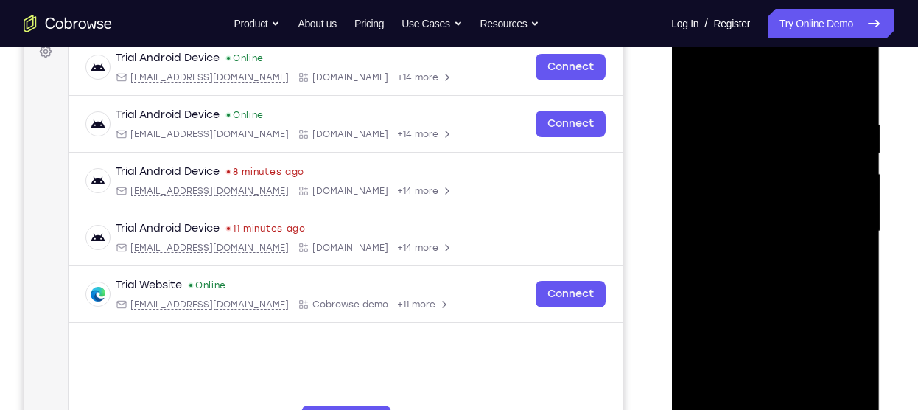
scroll to position [231, 0]
click at [782, 206] on div at bounding box center [775, 230] width 186 height 412
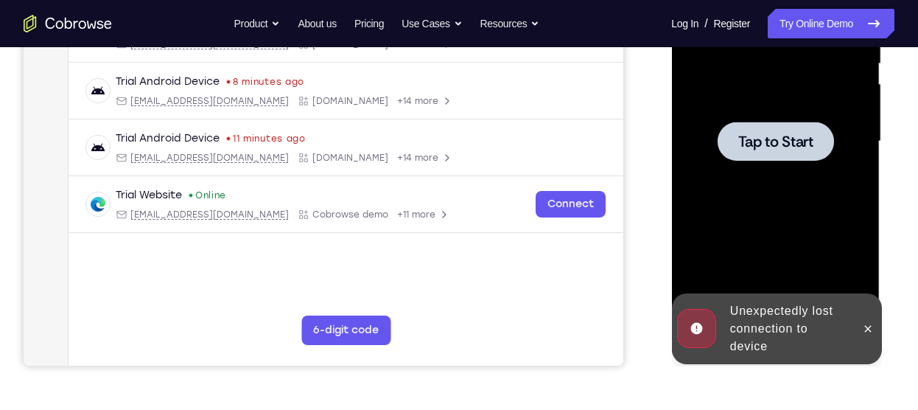
scroll to position [321, 0]
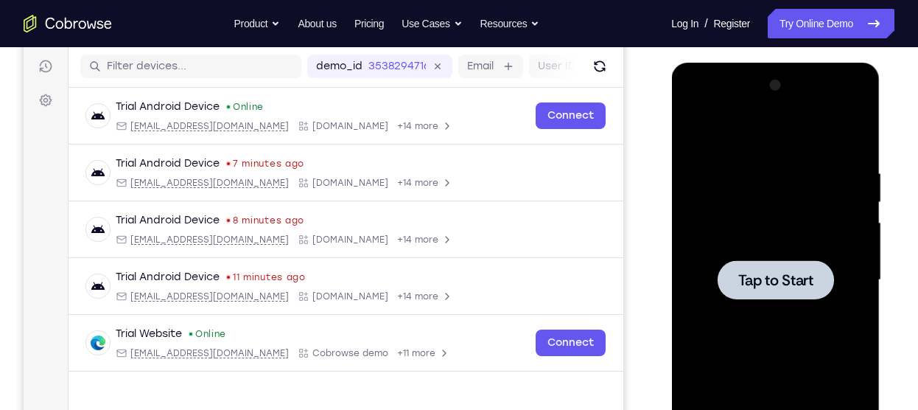
click at [747, 260] on div at bounding box center [775, 279] width 116 height 39
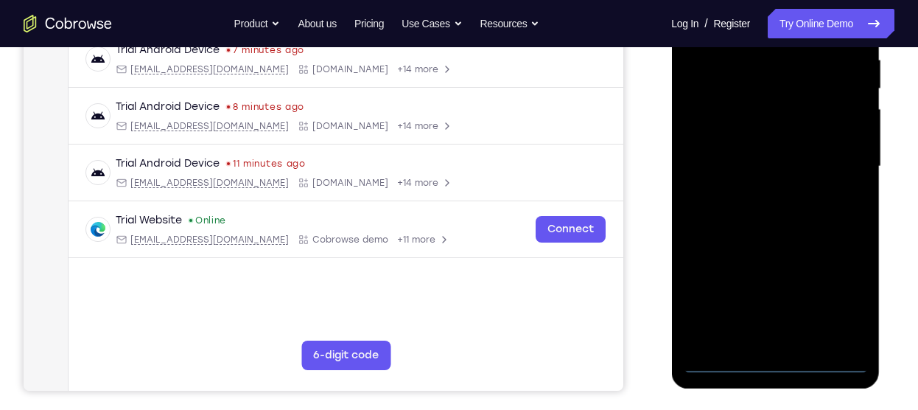
scroll to position [295, 0]
click at [769, 362] on div at bounding box center [775, 165] width 186 height 412
click at [832, 289] on div at bounding box center [775, 165] width 186 height 412
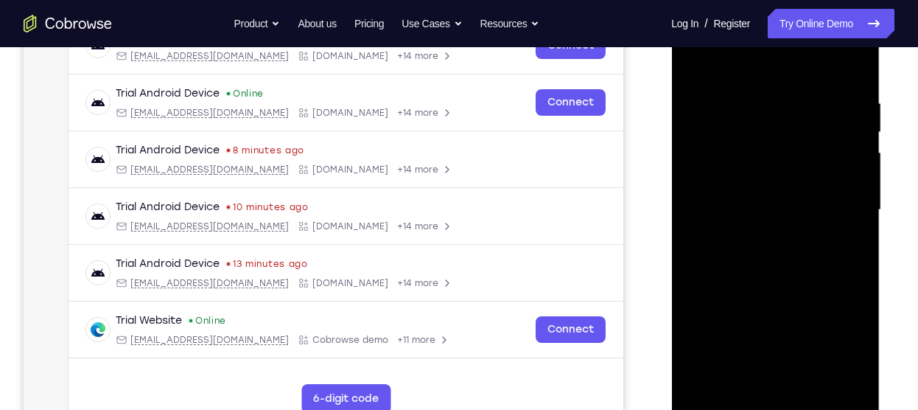
scroll to position [250, 0]
click at [749, 73] on div at bounding box center [775, 210] width 186 height 412
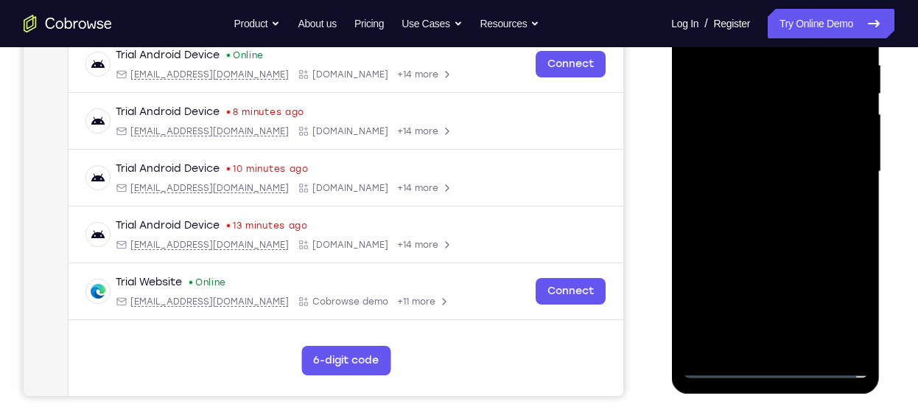
click at [834, 166] on div at bounding box center [775, 171] width 186 height 412
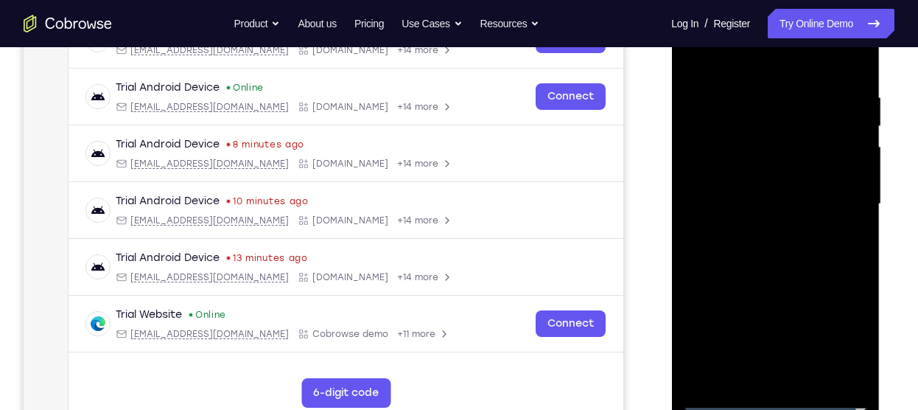
scroll to position [250, 0]
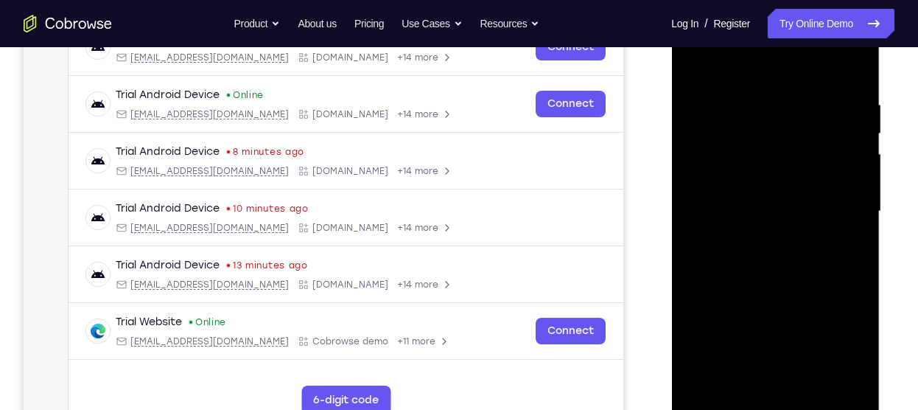
click at [767, 236] on div at bounding box center [775, 211] width 186 height 412
click at [769, 205] on div at bounding box center [775, 211] width 186 height 412
click at [759, 212] on div at bounding box center [775, 211] width 186 height 412
click at [758, 247] on div at bounding box center [775, 211] width 186 height 412
click at [751, 226] on div at bounding box center [775, 211] width 186 height 412
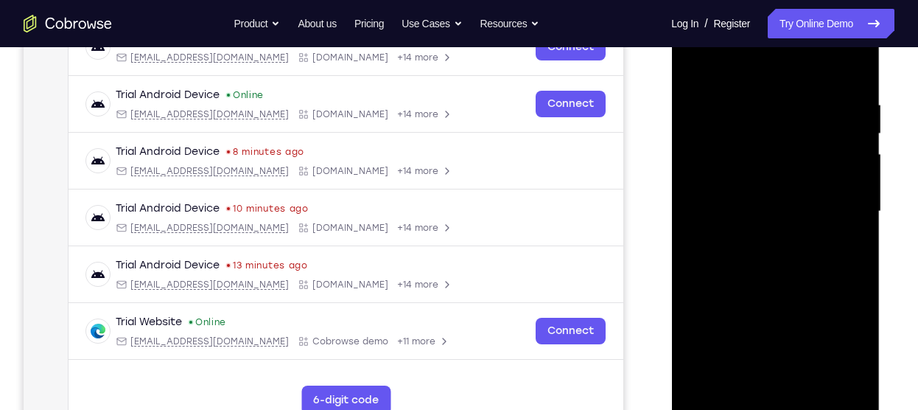
click at [846, 176] on div at bounding box center [775, 211] width 186 height 412
click at [787, 212] on div at bounding box center [775, 211] width 186 height 412
click at [806, 387] on div at bounding box center [775, 211] width 186 height 412
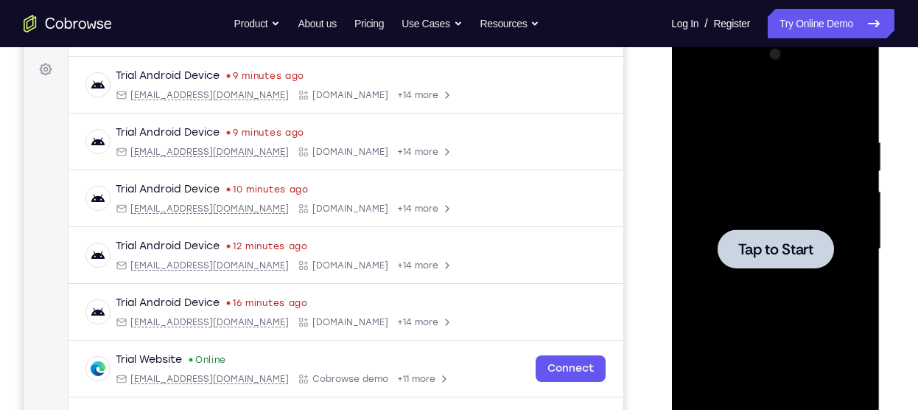
scroll to position [211, 0]
click at [792, 219] on div at bounding box center [775, 249] width 186 height 412
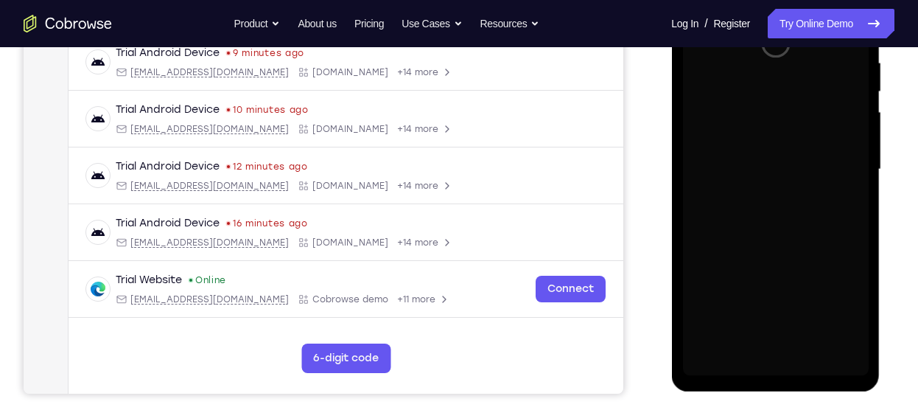
scroll to position [297, 0]
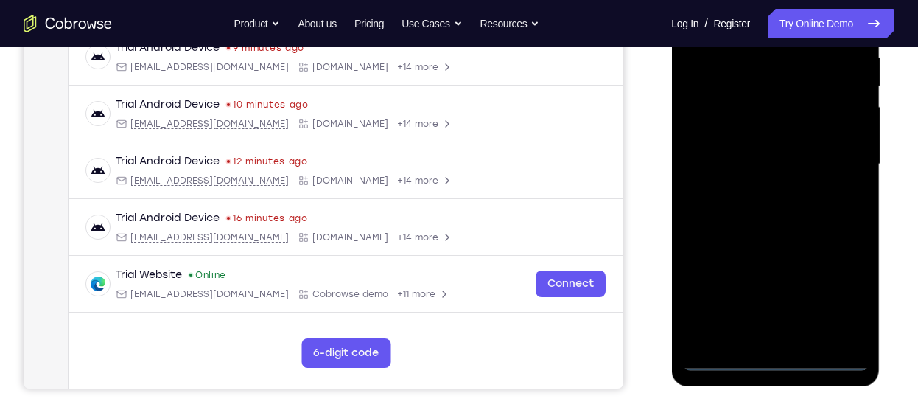
click at [771, 356] on div at bounding box center [775, 164] width 186 height 412
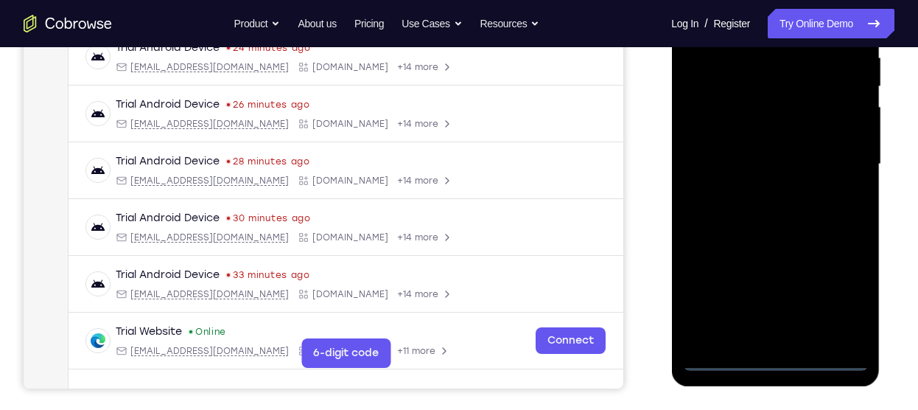
click at [853, 296] on div at bounding box center [775, 164] width 186 height 412
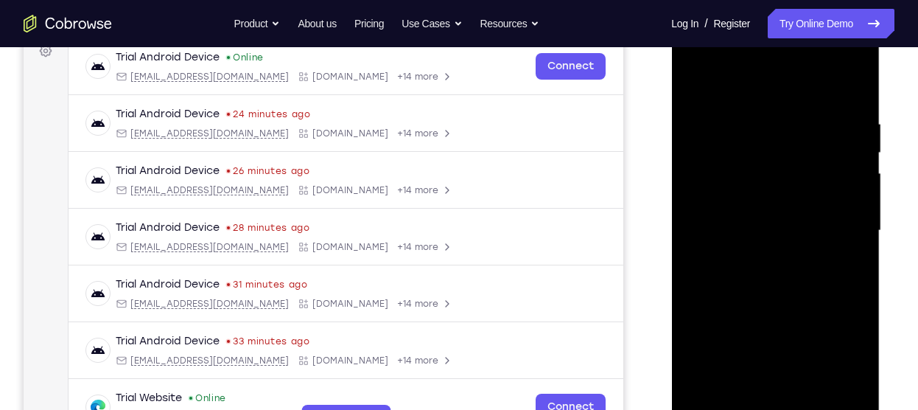
scroll to position [250, 0]
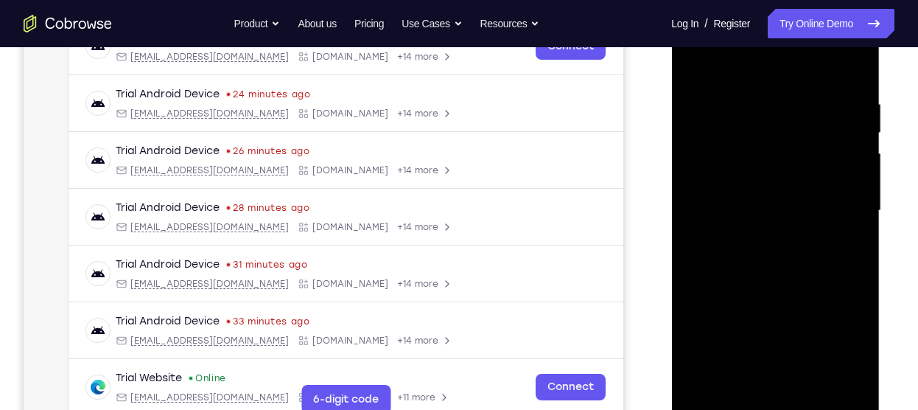
click at [729, 69] on div at bounding box center [775, 210] width 186 height 412
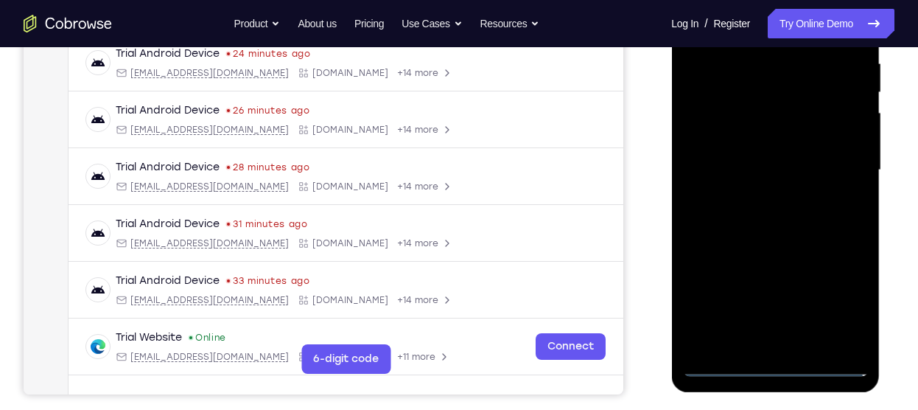
scroll to position [253, 0]
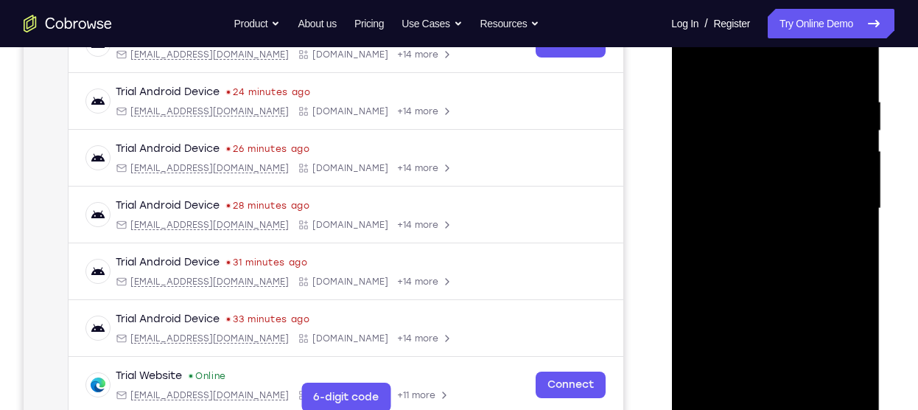
click at [842, 206] on div at bounding box center [775, 208] width 186 height 412
click at [757, 236] on div at bounding box center [775, 208] width 186 height 412
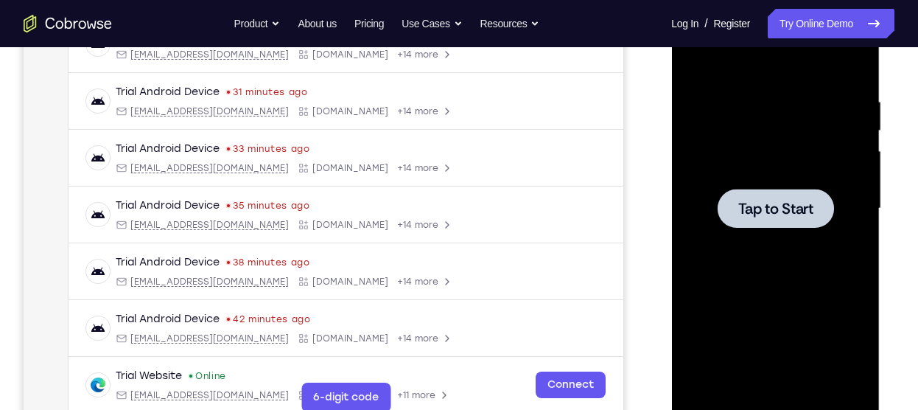
click at [791, 210] on span "Tap to Start" at bounding box center [774, 208] width 75 height 15
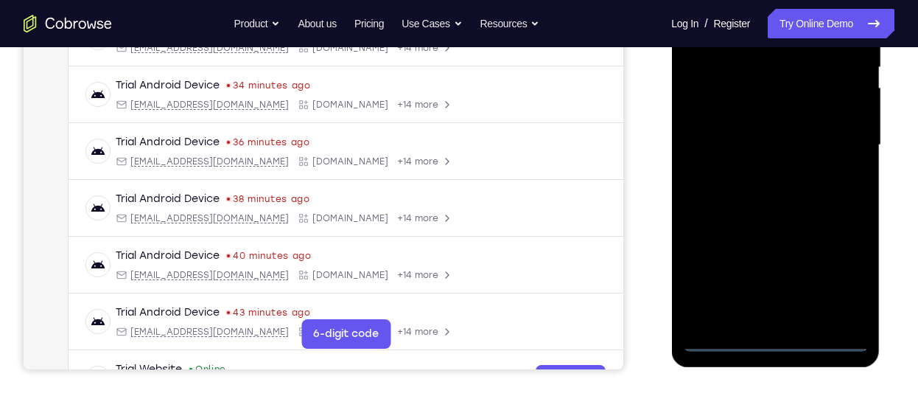
scroll to position [329, 0]
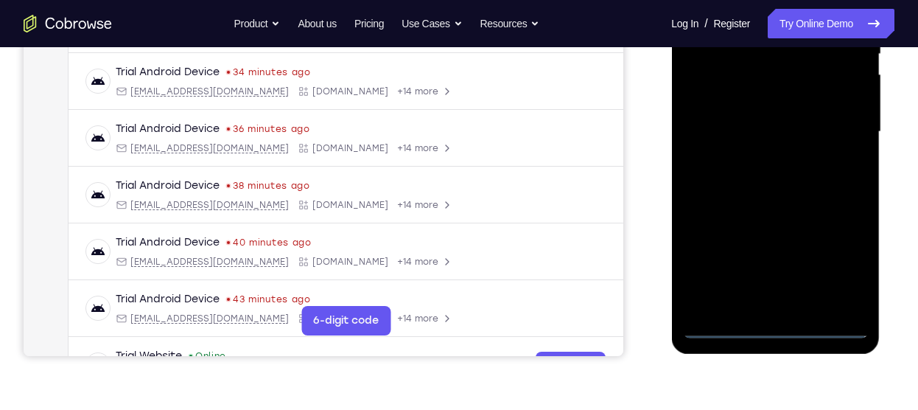
click at [772, 326] on div at bounding box center [775, 132] width 186 height 412
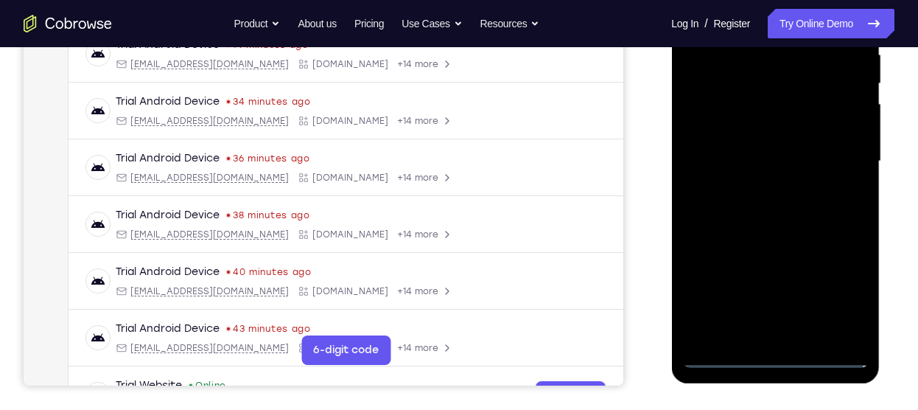
scroll to position [298, 0]
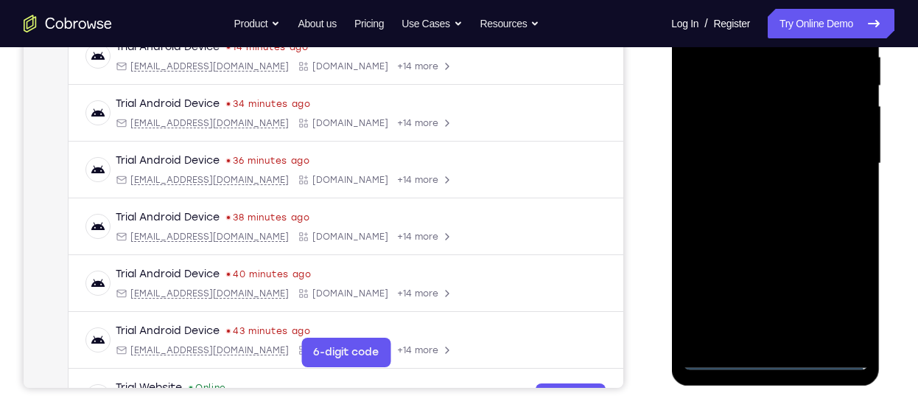
click at [829, 292] on div at bounding box center [775, 163] width 186 height 412
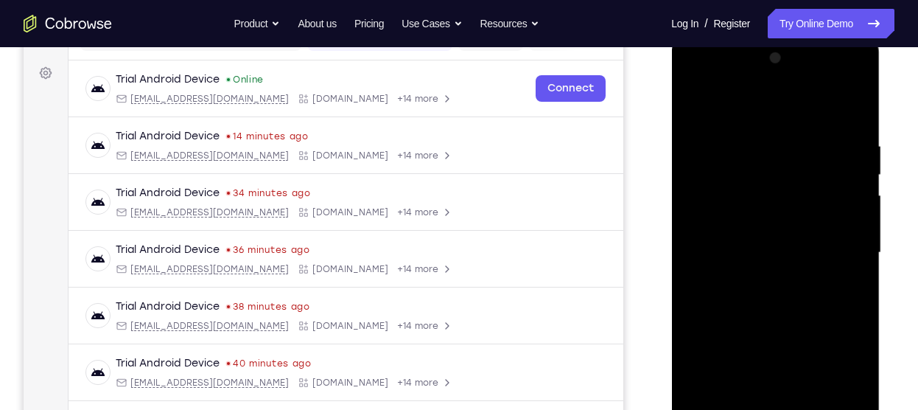
scroll to position [209, 0]
click at [751, 110] on div at bounding box center [775, 252] width 186 height 412
click at [843, 257] on div at bounding box center [775, 252] width 186 height 412
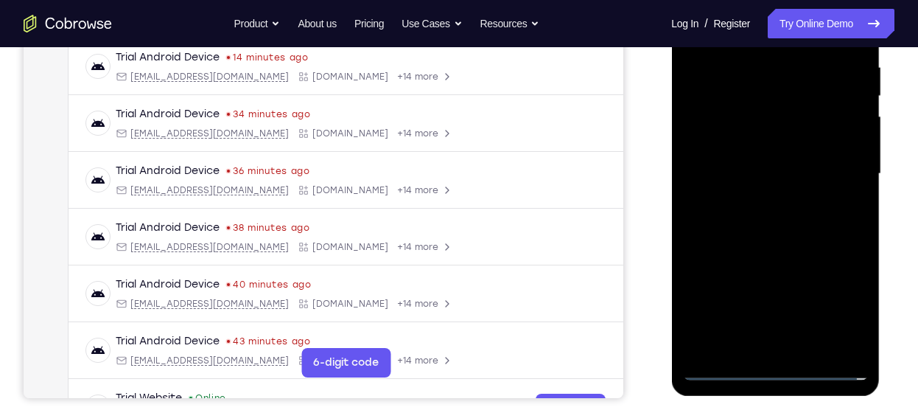
scroll to position [288, 0]
click at [788, 346] on div at bounding box center [775, 173] width 186 height 412
click at [739, 161] on div at bounding box center [775, 173] width 186 height 412
click at [734, 173] on div at bounding box center [775, 173] width 186 height 412
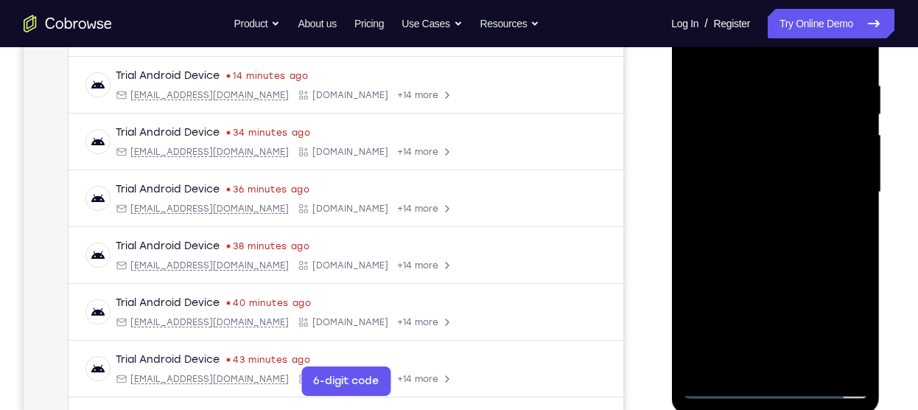
scroll to position [270, 0]
click at [723, 272] on div at bounding box center [775, 191] width 186 height 412
click at [725, 242] on div at bounding box center [775, 191] width 186 height 412
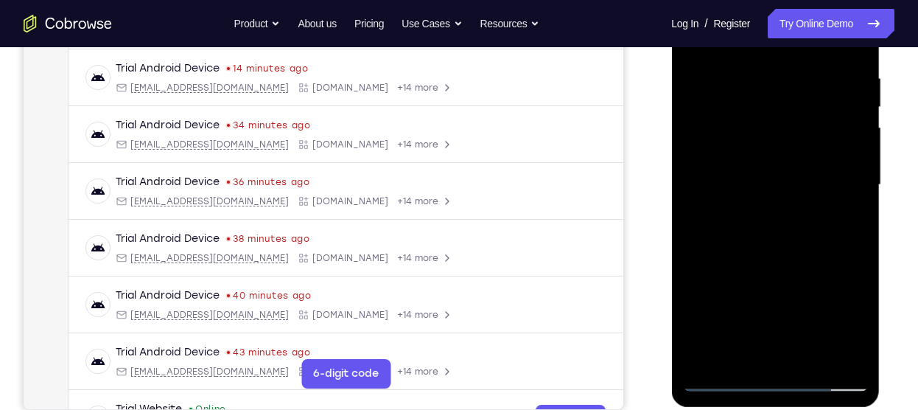
scroll to position [280, 0]
